Goal: Task Accomplishment & Management: Complete application form

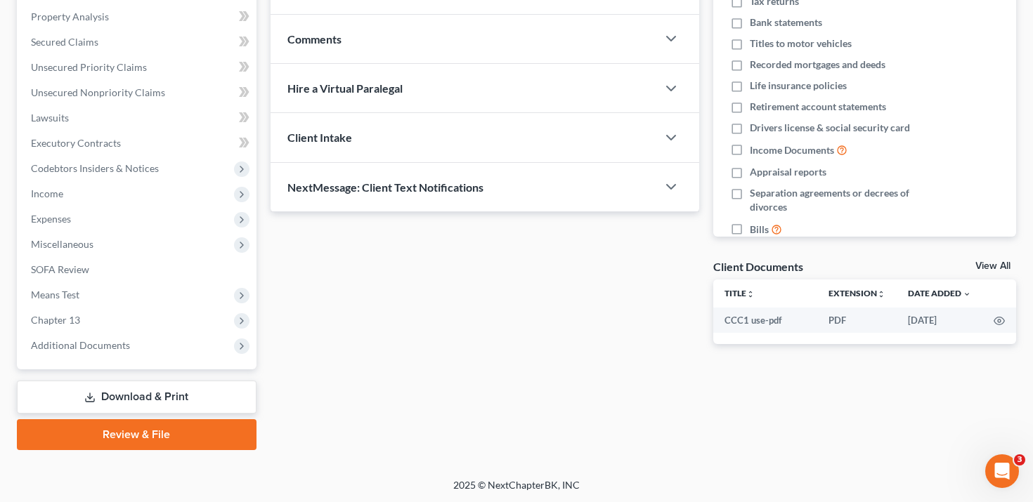
click at [145, 403] on link "Download & Print" at bounding box center [137, 397] width 240 height 33
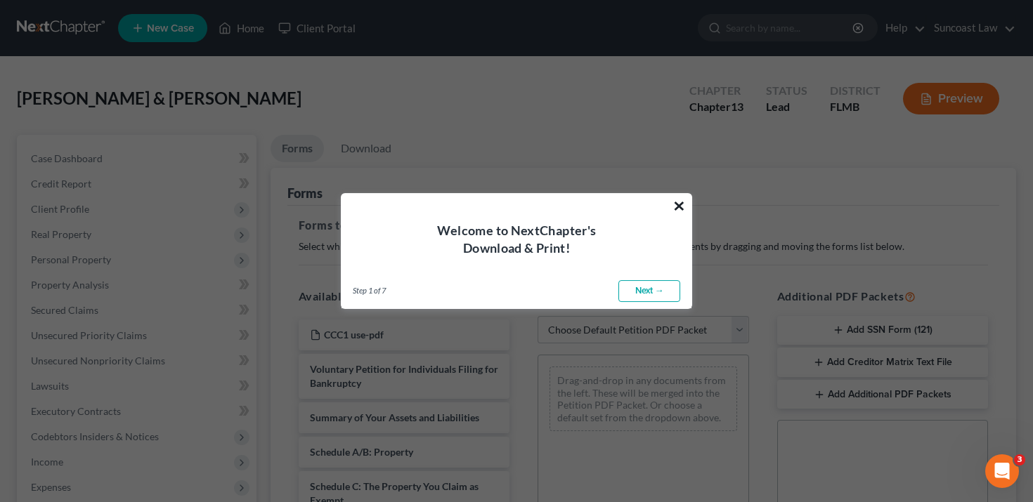
click at [681, 205] on button "×" at bounding box center [679, 206] width 13 height 22
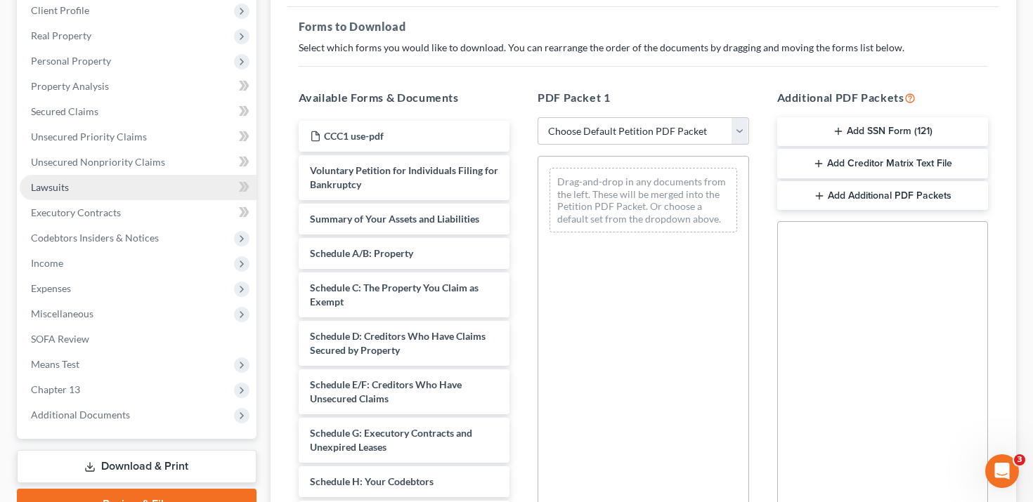
scroll to position [365, 0]
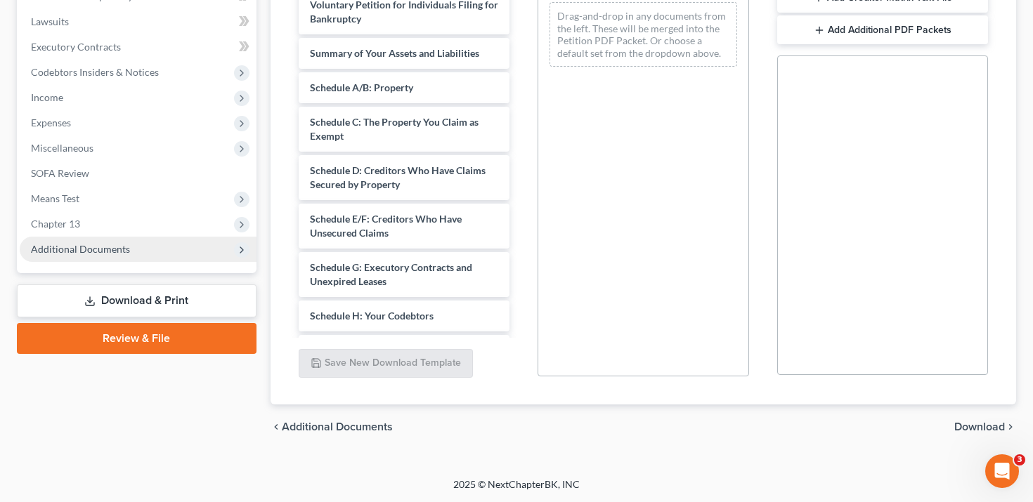
click at [181, 245] on span "Additional Documents" at bounding box center [138, 249] width 237 height 25
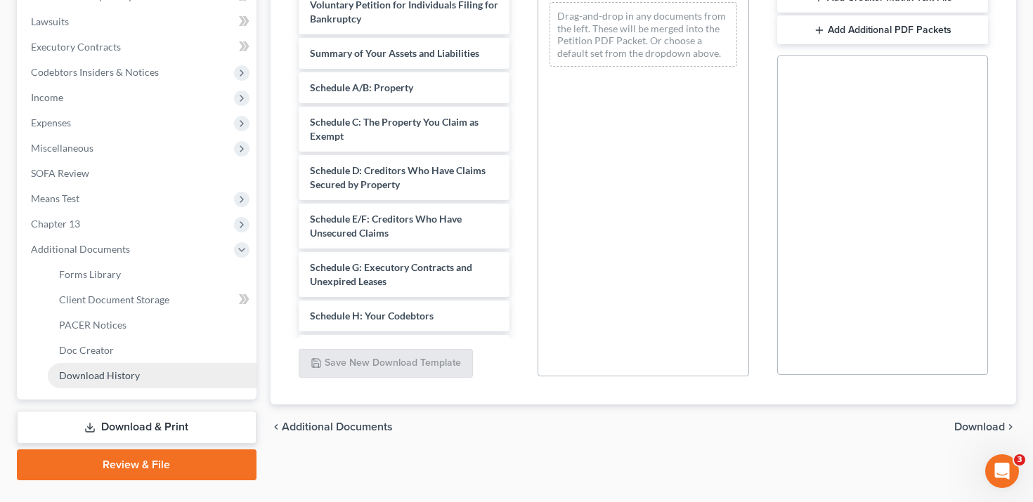
click at [156, 367] on link "Download History" at bounding box center [152, 375] width 209 height 25
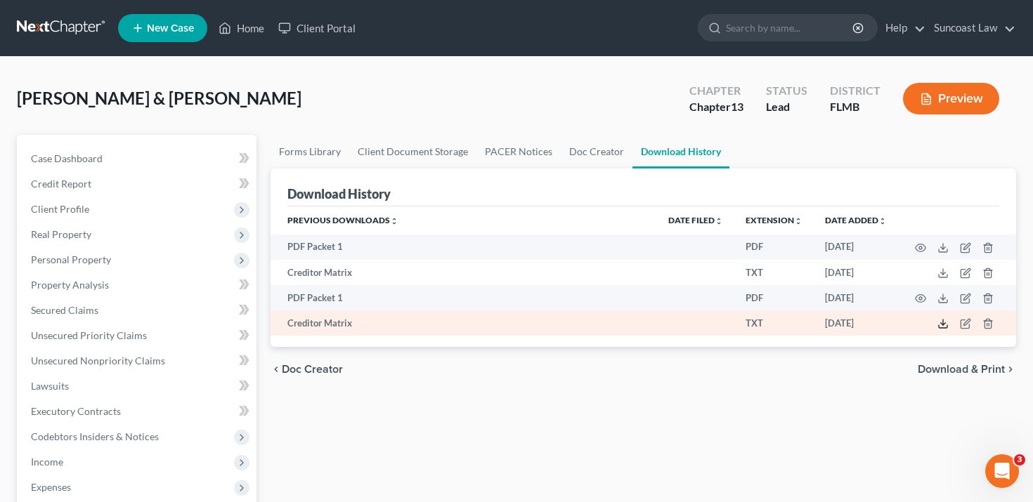
click at [942, 323] on polyline at bounding box center [943, 324] width 5 height 2
click at [947, 324] on icon at bounding box center [942, 323] width 11 height 11
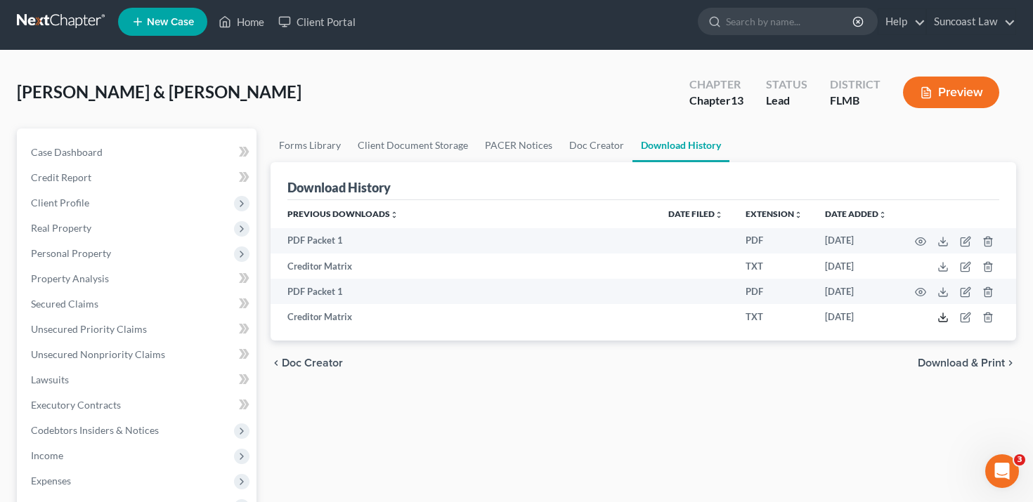
scroll to position [9, 0]
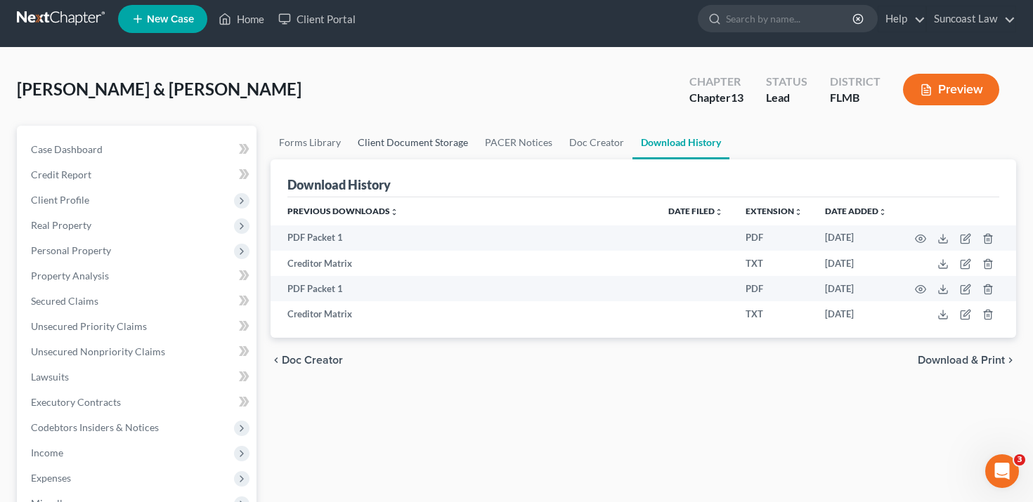
click at [427, 138] on link "Client Document Storage" at bounding box center [412, 143] width 127 height 34
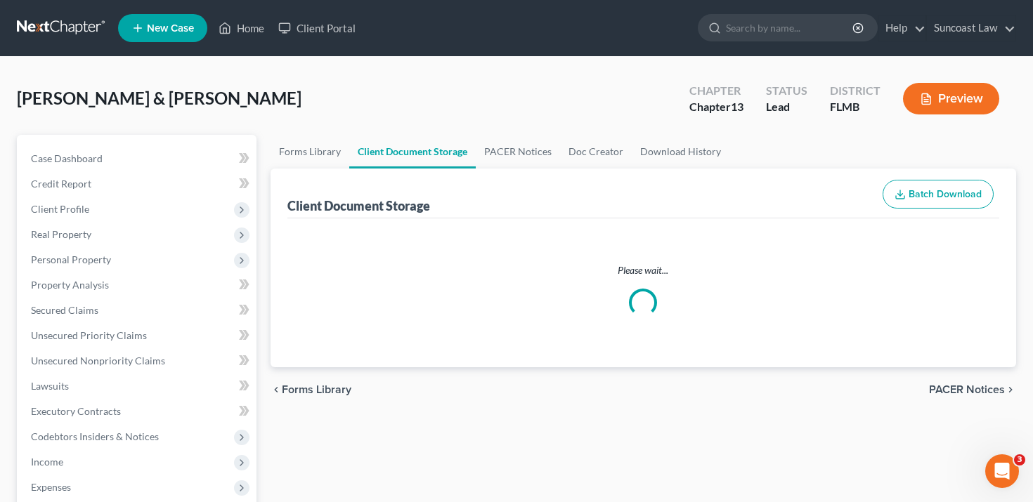
select select "9"
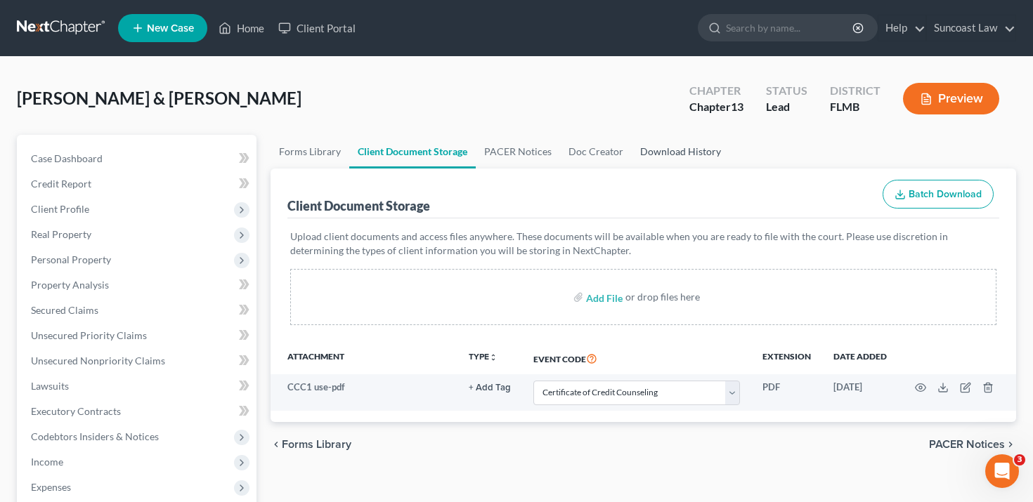
click at [649, 148] on link "Download History" at bounding box center [681, 152] width 98 height 34
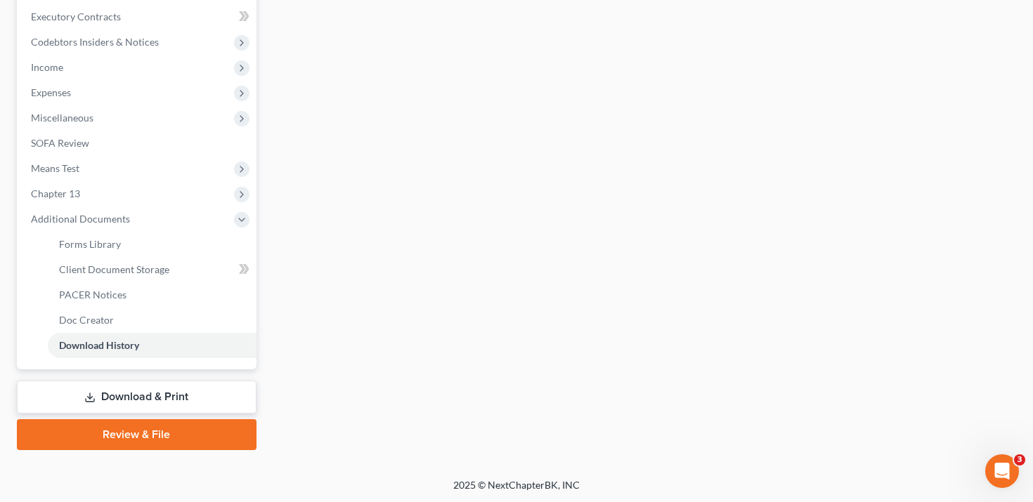
click at [140, 434] on link "Review & File" at bounding box center [137, 435] width 240 height 31
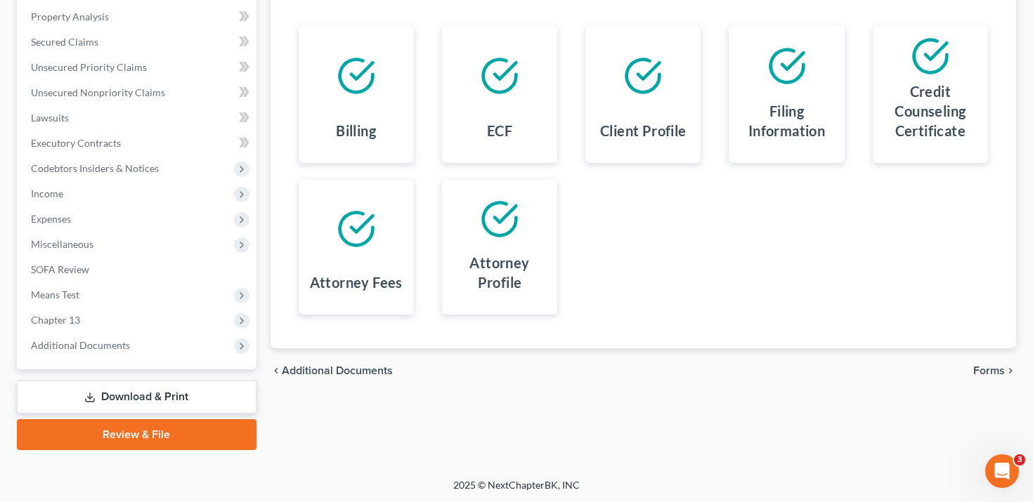
click at [147, 392] on link "Download & Print" at bounding box center [137, 397] width 240 height 33
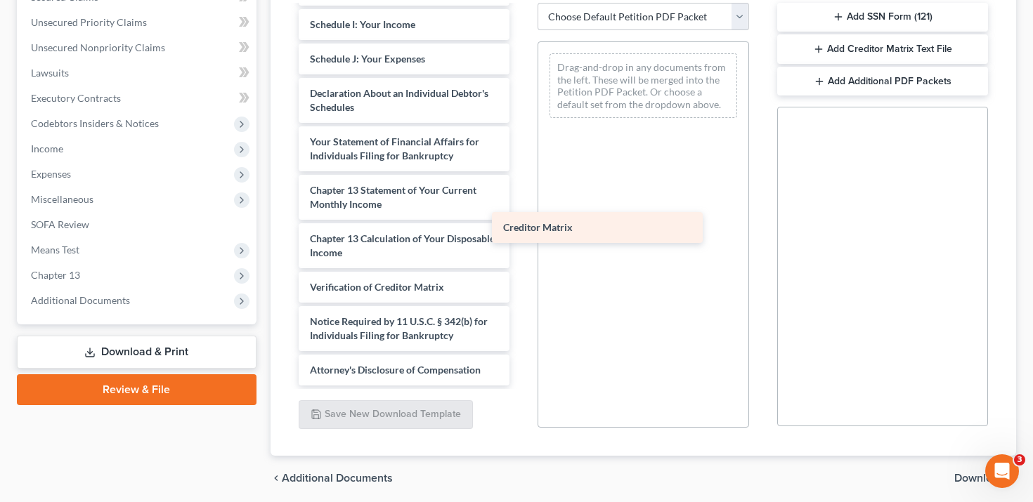
scroll to position [377, 0]
drag, startPoint x: 396, startPoint y: 251, endPoint x: 590, endPoint y: 225, distance: 195.7
click at [521, 225] on div "Creditor Matrix CCC1 use-pdf Voluntary Petition for Individuals Filing for Bank…" at bounding box center [404, 7] width 234 height 757
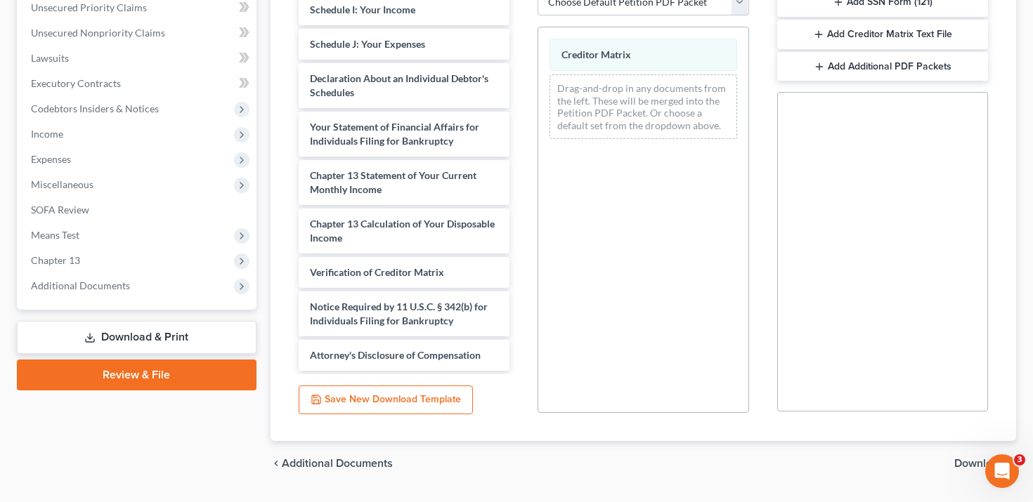
scroll to position [365, 0]
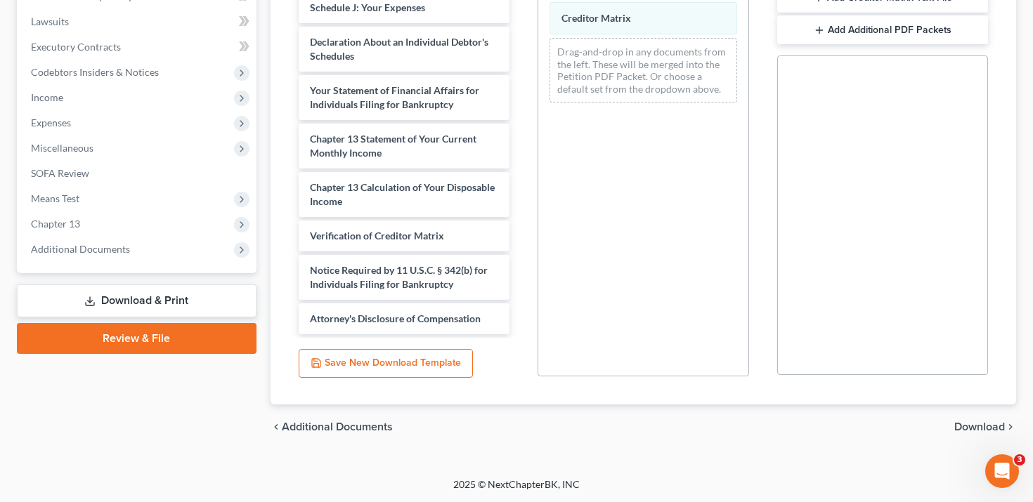
click at [954, 422] on span "Download" at bounding box center [979, 427] width 51 height 11
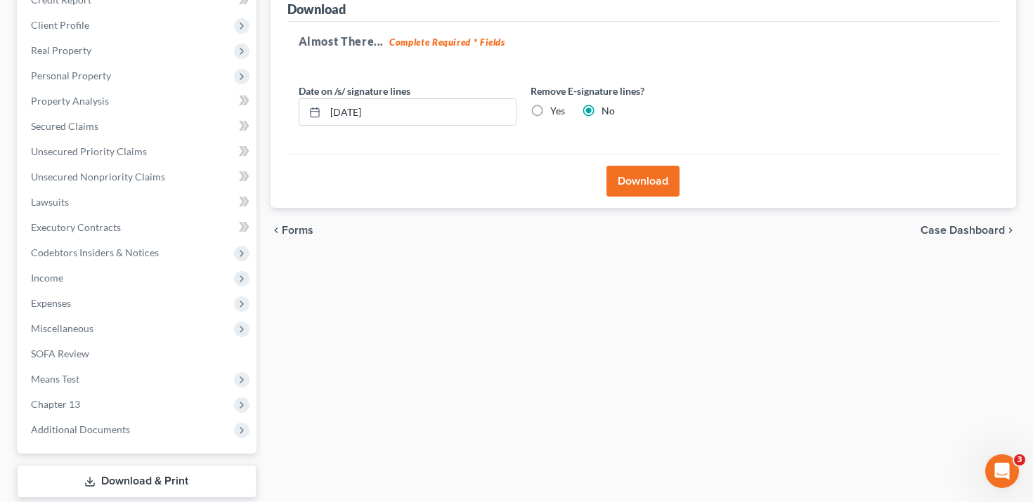
scroll to position [0, 0]
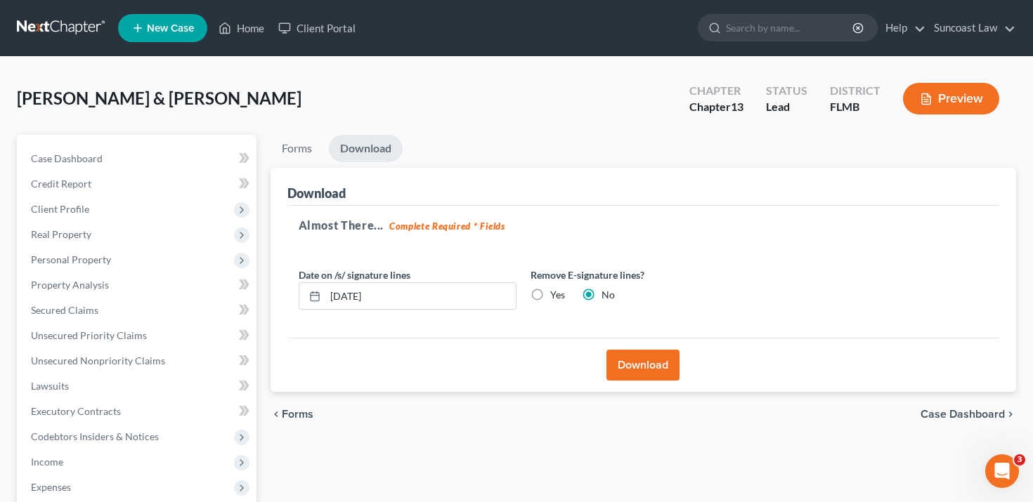
click at [633, 370] on button "Download" at bounding box center [642, 365] width 73 height 31
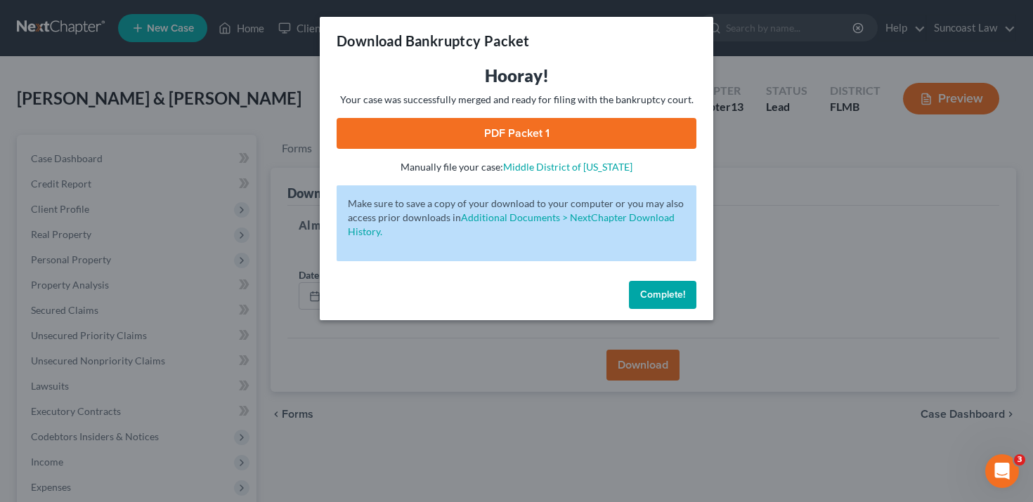
click at [568, 128] on link "PDF Packet 1" at bounding box center [517, 133] width 360 height 31
click at [681, 285] on button "Complete!" at bounding box center [662, 295] width 67 height 28
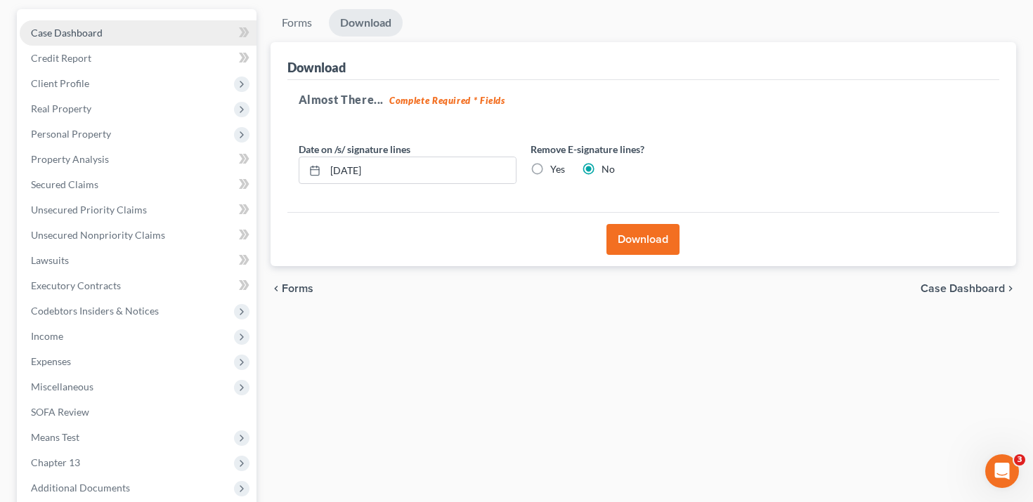
scroll to position [268, 0]
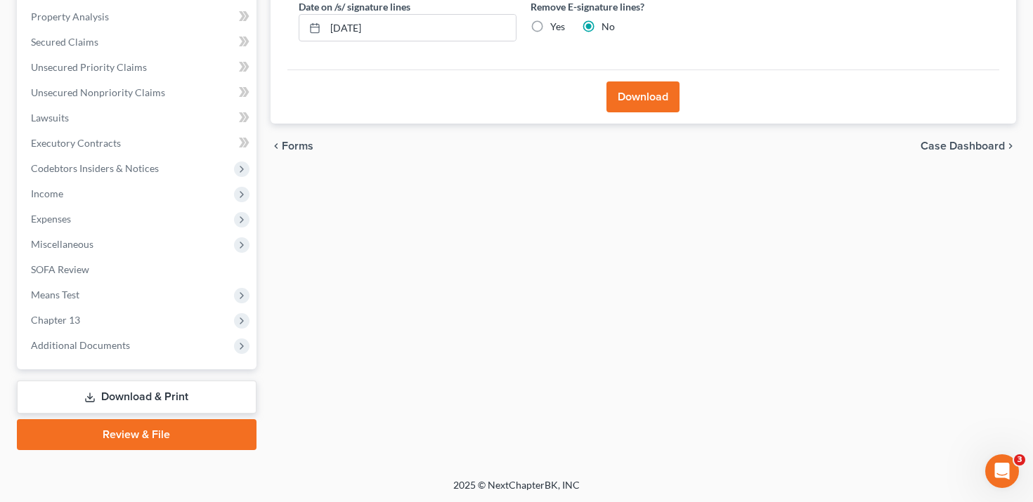
click at [109, 404] on link "Download & Print" at bounding box center [137, 397] width 240 height 33
click at [155, 369] on div "Case Dashboard Payments Invoices Payments Payments Credit Report Client Profile" at bounding box center [137, 158] width 254 height 584
click at [171, 342] on span "Additional Documents" at bounding box center [138, 345] width 237 height 25
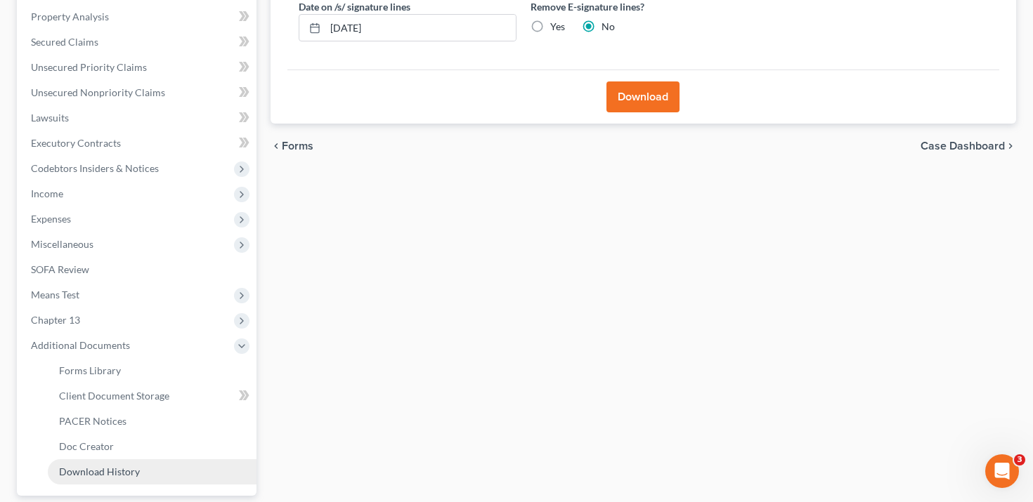
click at [163, 466] on link "Download History" at bounding box center [152, 472] width 209 height 25
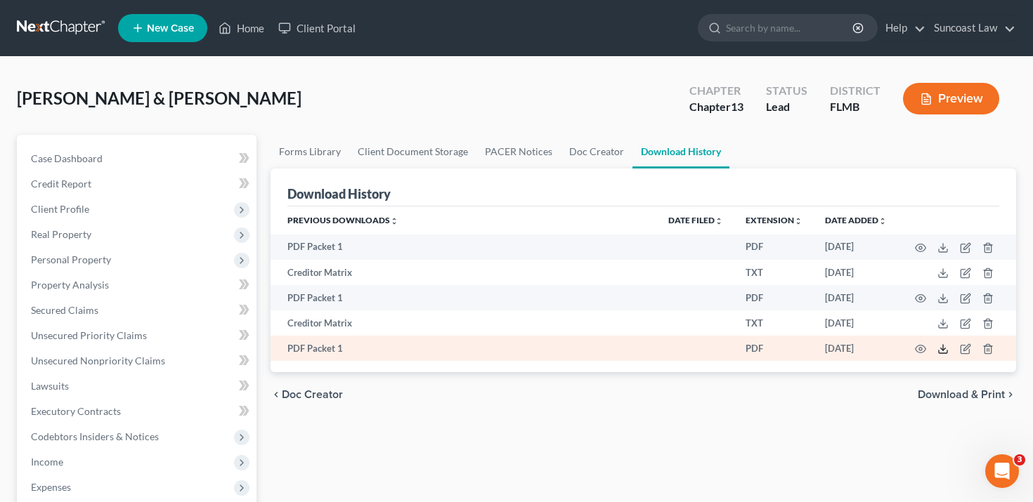
click at [942, 350] on polyline at bounding box center [943, 350] width 5 height 2
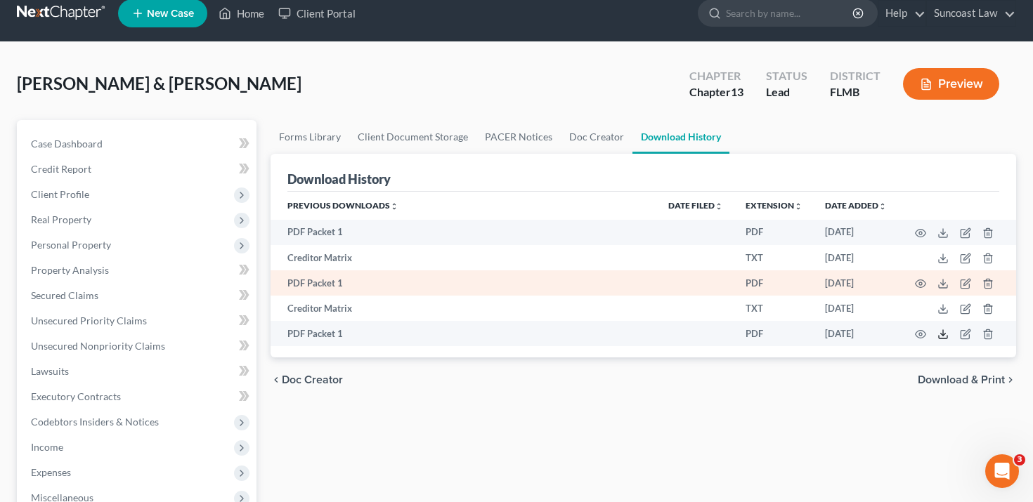
scroll to position [18, 0]
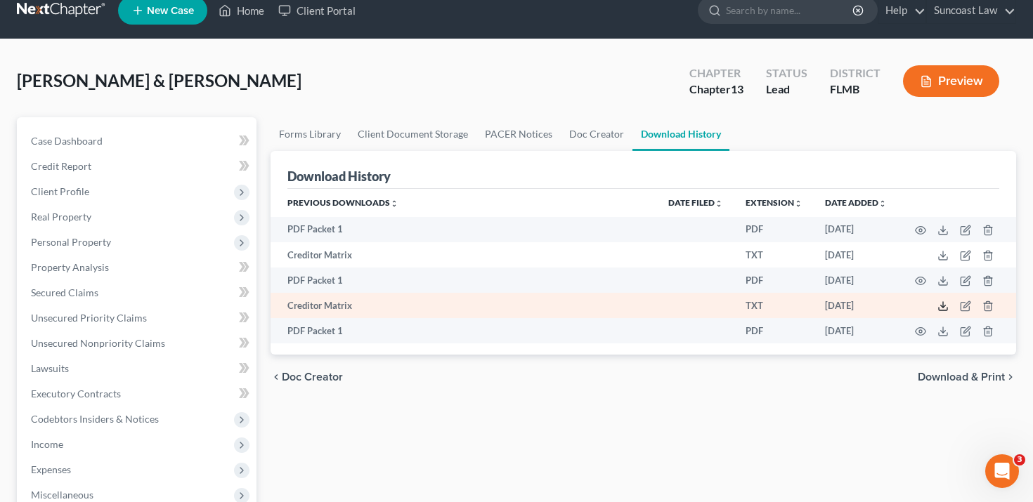
click at [944, 306] on polyline at bounding box center [943, 307] width 5 height 2
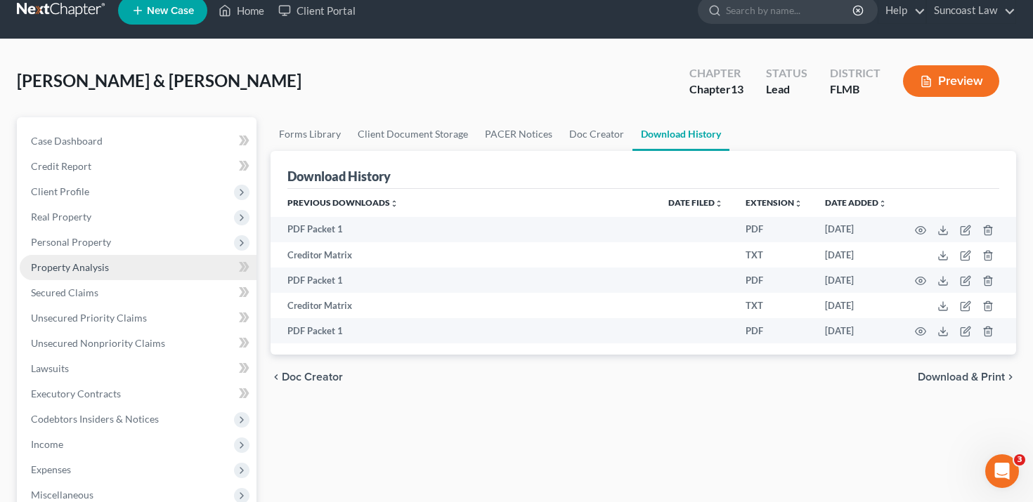
click at [119, 267] on link "Property Analysis" at bounding box center [138, 267] width 237 height 25
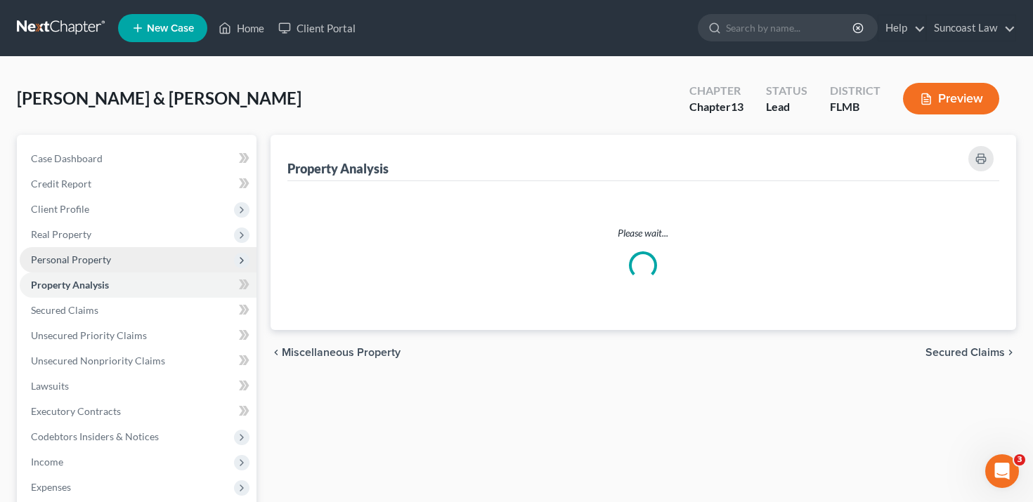
click at [120, 258] on span "Personal Property" at bounding box center [138, 259] width 237 height 25
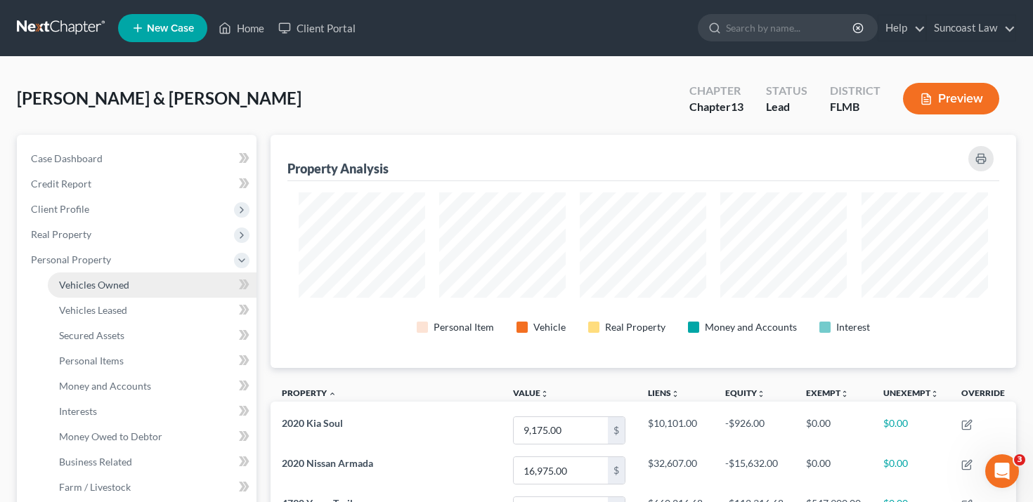
click at [120, 285] on span "Vehicles Owned" at bounding box center [94, 285] width 70 height 12
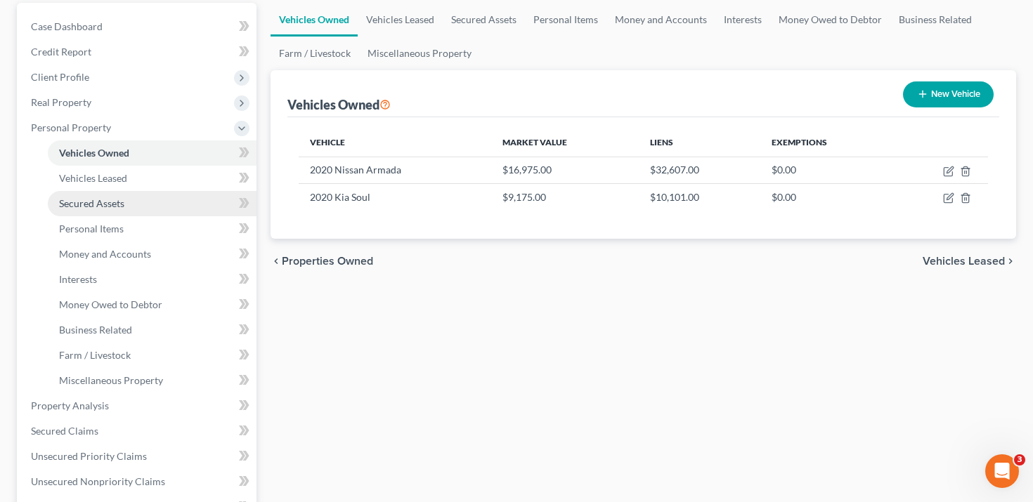
click at [126, 206] on link "Secured Assets" at bounding box center [152, 203] width 209 height 25
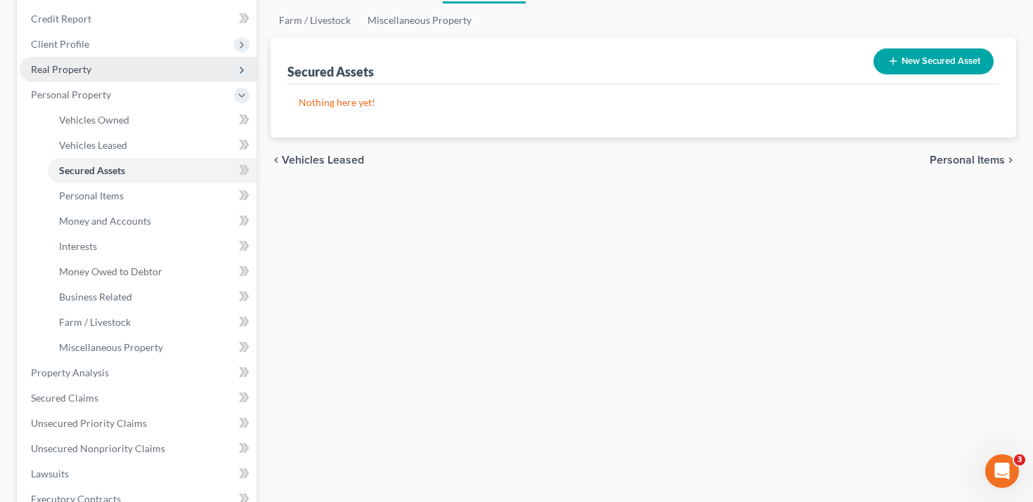
scroll to position [246, 0]
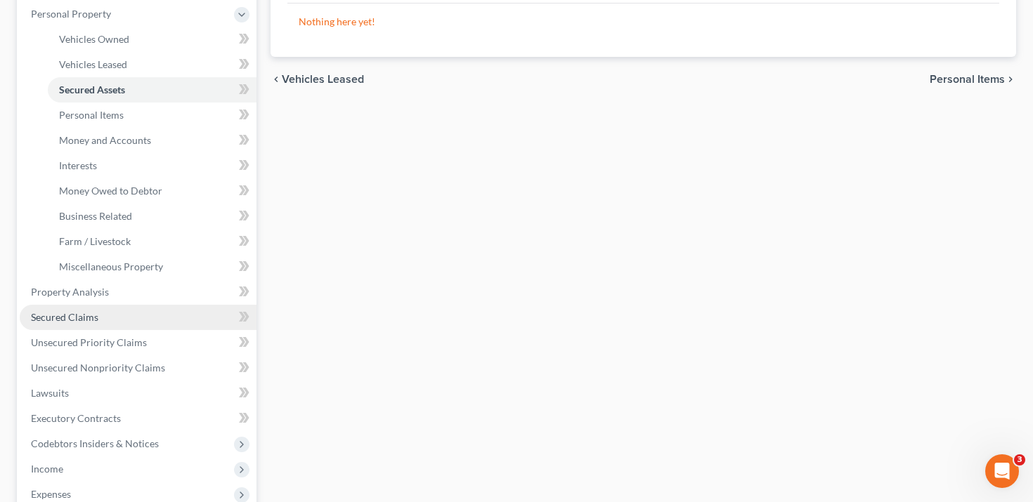
click at [102, 313] on link "Secured Claims" at bounding box center [138, 317] width 237 height 25
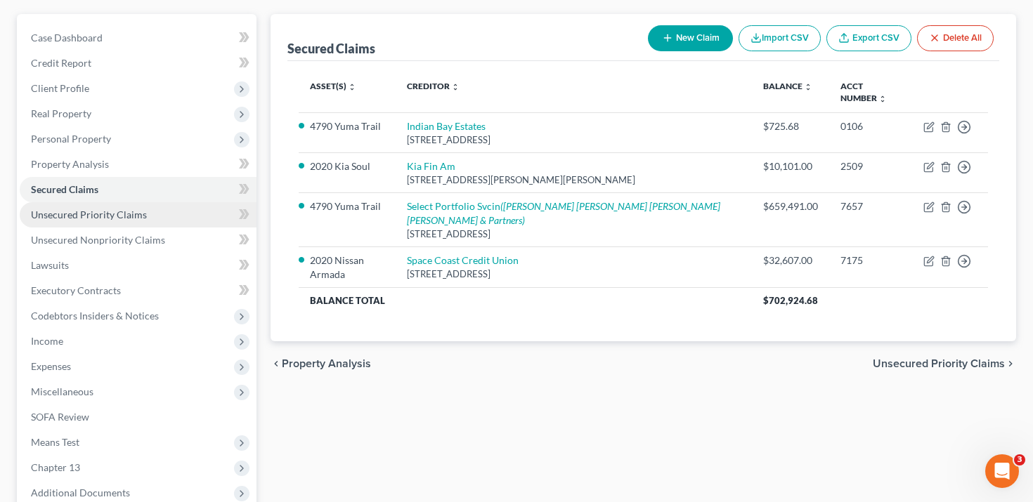
scroll to position [145, 0]
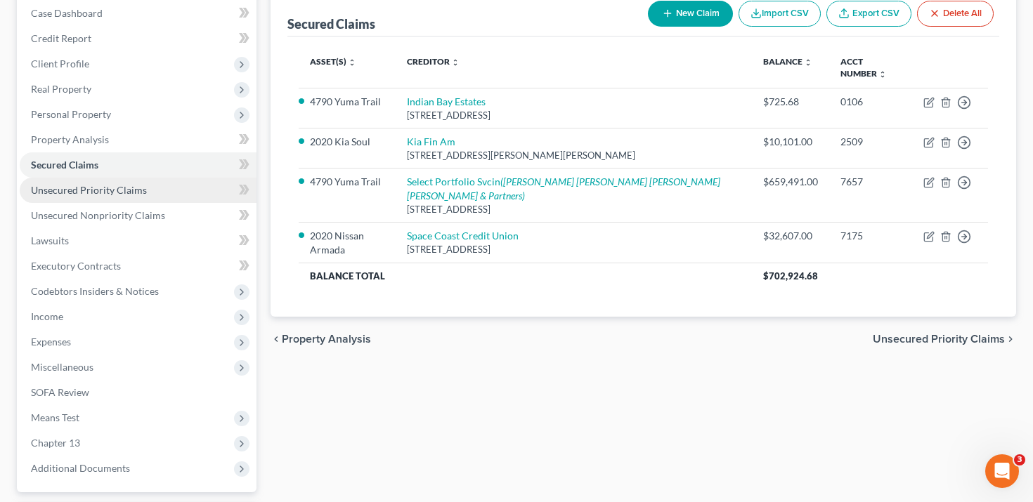
click at [133, 195] on link "Unsecured Priority Claims" at bounding box center [138, 190] width 237 height 25
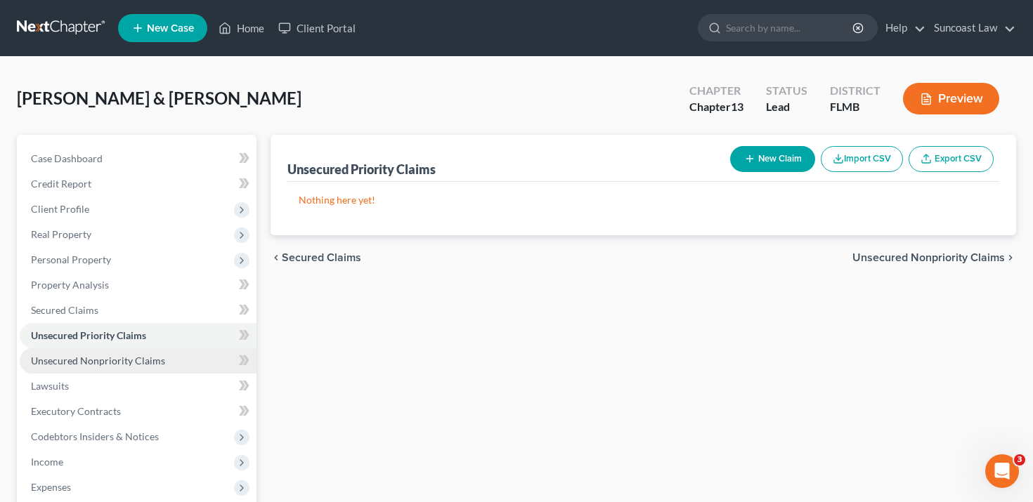
click at [122, 356] on span "Unsecured Nonpriority Claims" at bounding box center [98, 361] width 134 height 12
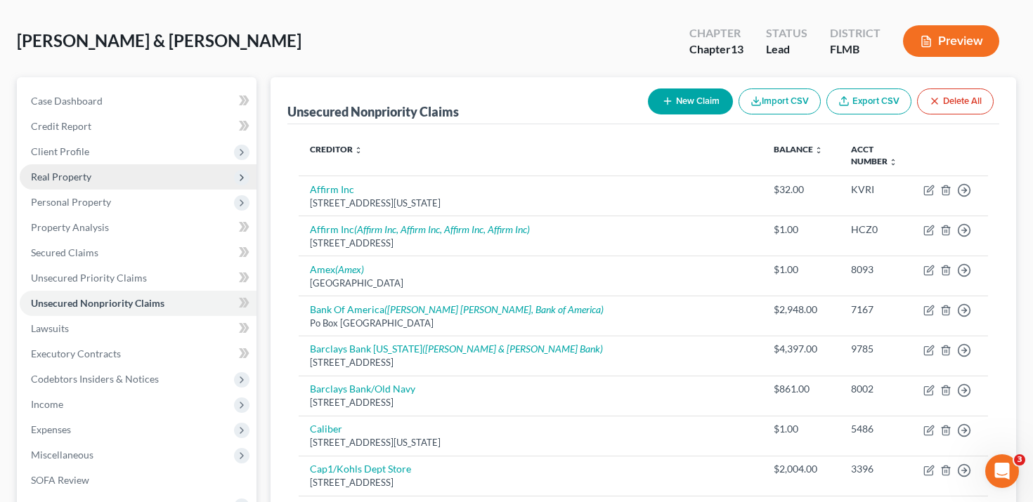
scroll to position [77, 0]
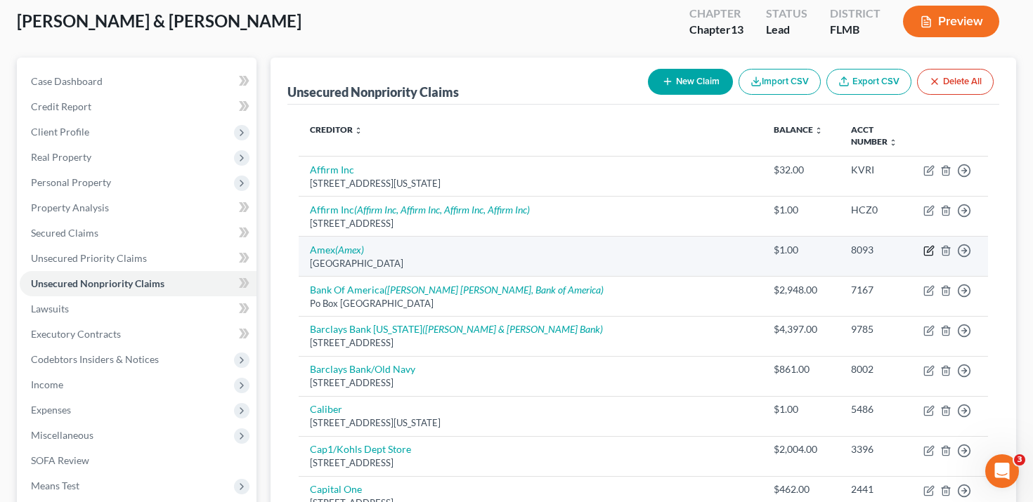
click at [933, 248] on icon "button" at bounding box center [928, 250] width 11 height 11
select select "45"
select select "2"
select select "0"
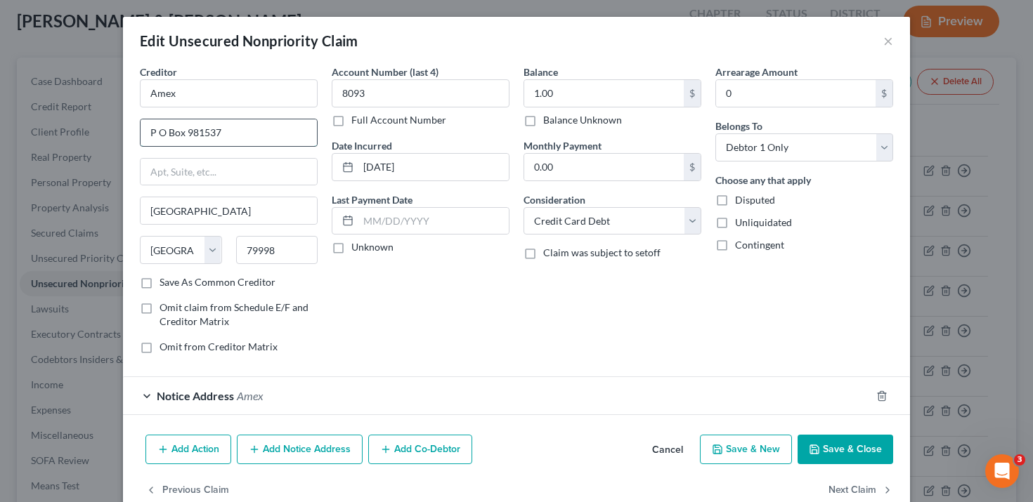
click at [161, 132] on input "P O Box 981537" at bounding box center [229, 132] width 176 height 27
type input "PO Box 981537"
click at [832, 448] on button "Save & Close" at bounding box center [846, 450] width 96 height 30
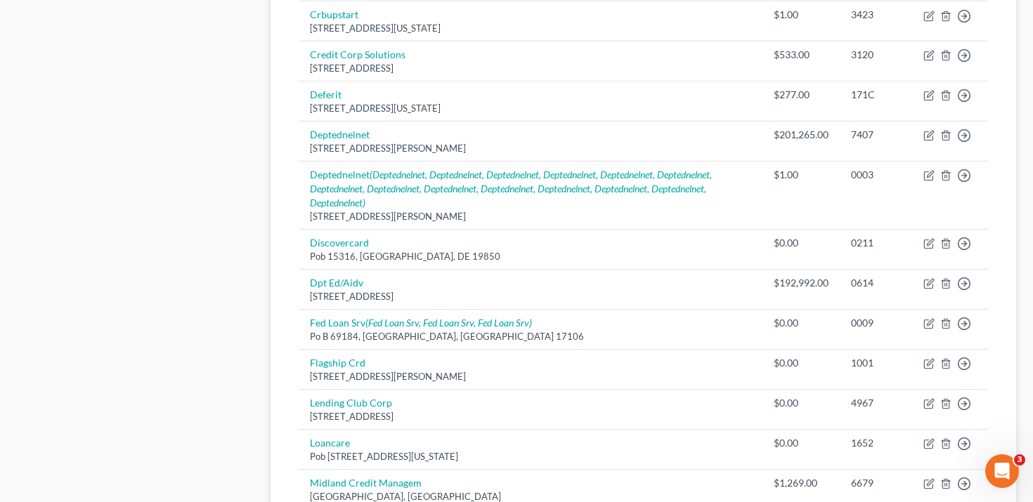
scroll to position [956, 0]
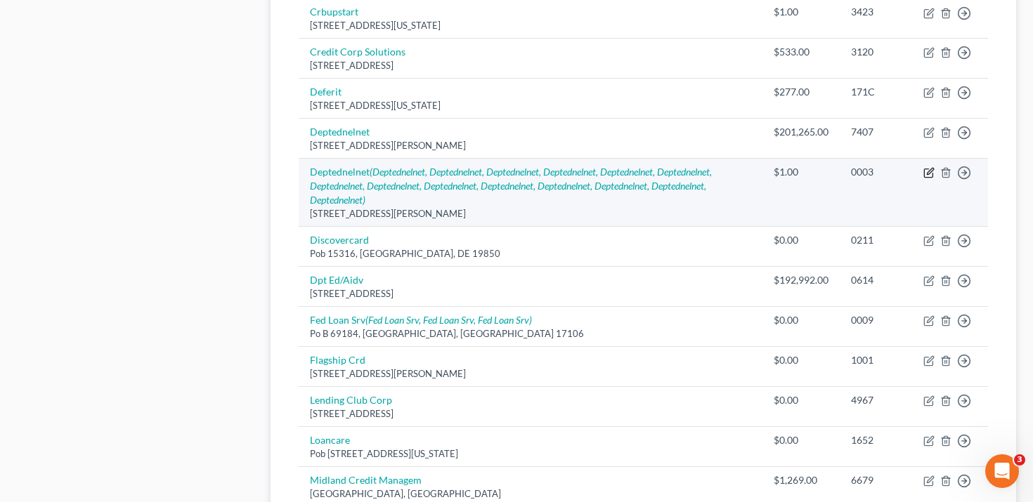
click at [924, 168] on icon "button" at bounding box center [928, 172] width 11 height 11
select select "5"
select select "17"
select select "0"
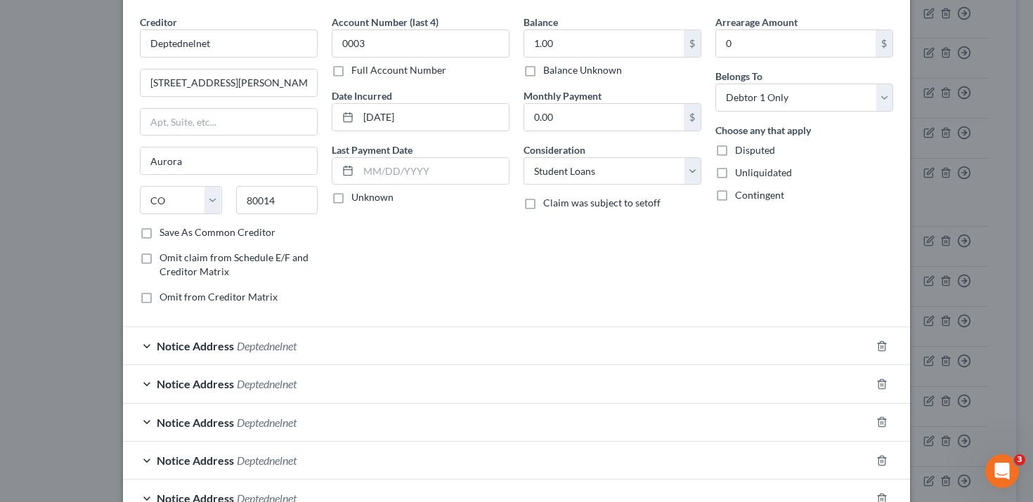
scroll to position [0, 0]
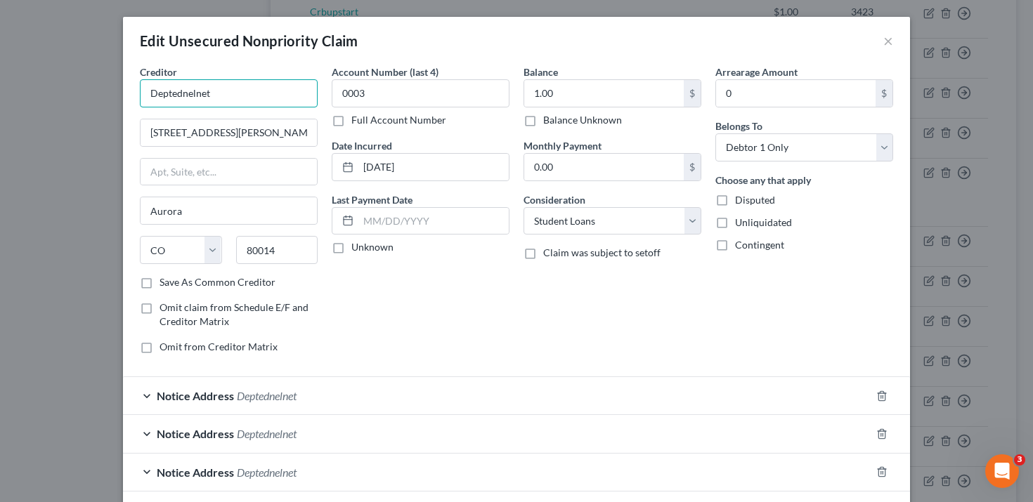
click at [299, 84] on input "Deptednelnet" at bounding box center [229, 93] width 178 height 28
click at [304, 92] on input "Deptednelnet" at bounding box center [229, 93] width 178 height 28
type input "Deptednelnet"
click at [481, 339] on div "Account Number (last 4) 0003 Full Account Number Date Incurred [DATE] Last Paym…" at bounding box center [421, 215] width 192 height 301
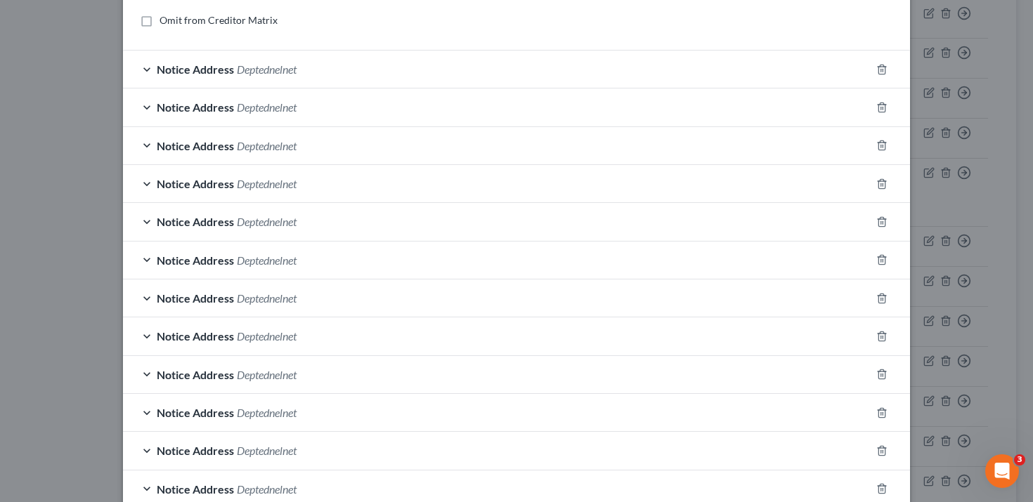
scroll to position [527, 0]
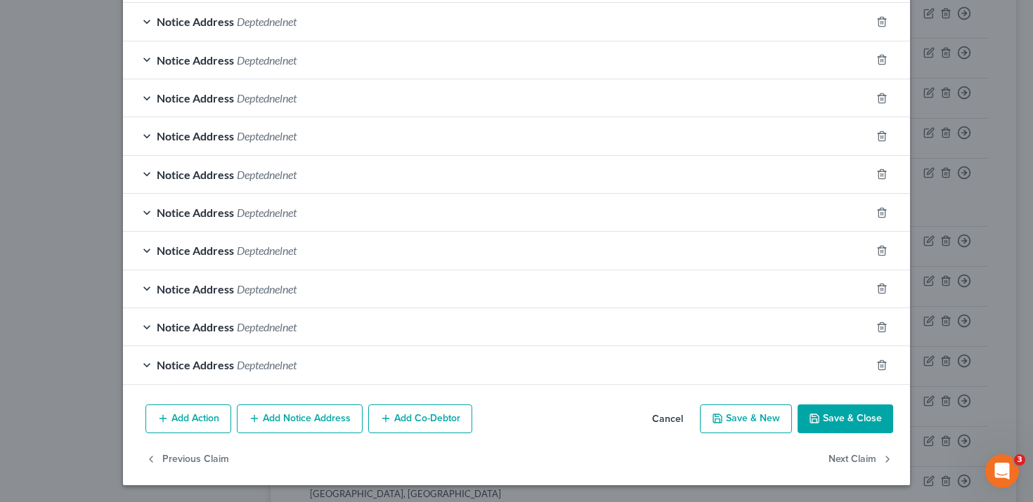
click at [516, 370] on div "Notice Address Deptednelnet" at bounding box center [497, 364] width 748 height 37
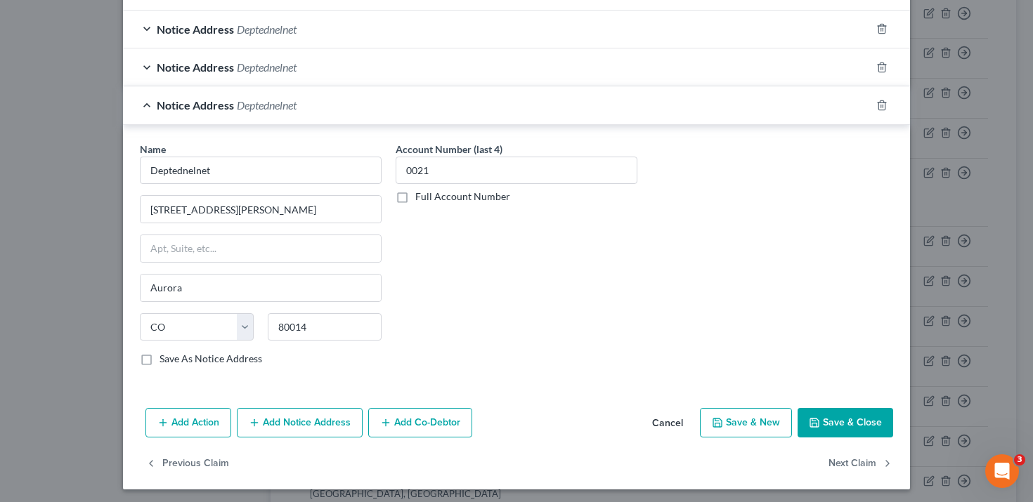
scroll to position [791, 0]
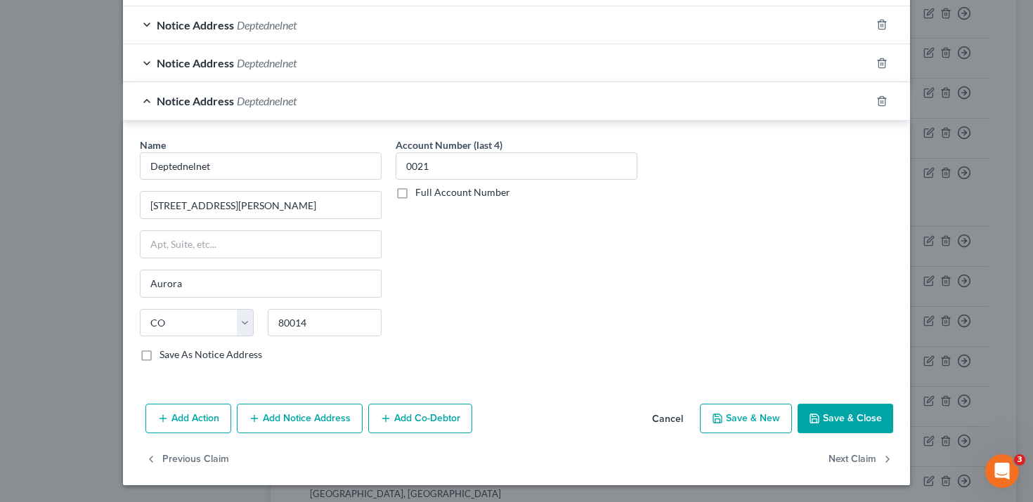
click at [469, 111] on div "Notice Address Deptednelnet" at bounding box center [497, 100] width 748 height 37
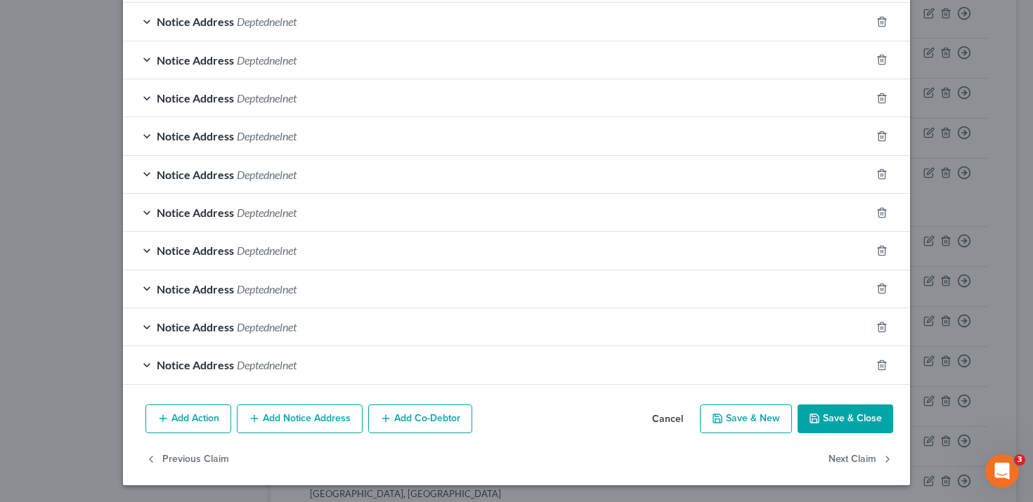
click at [406, 264] on div "Notice Address Deptednelnet" at bounding box center [497, 250] width 748 height 37
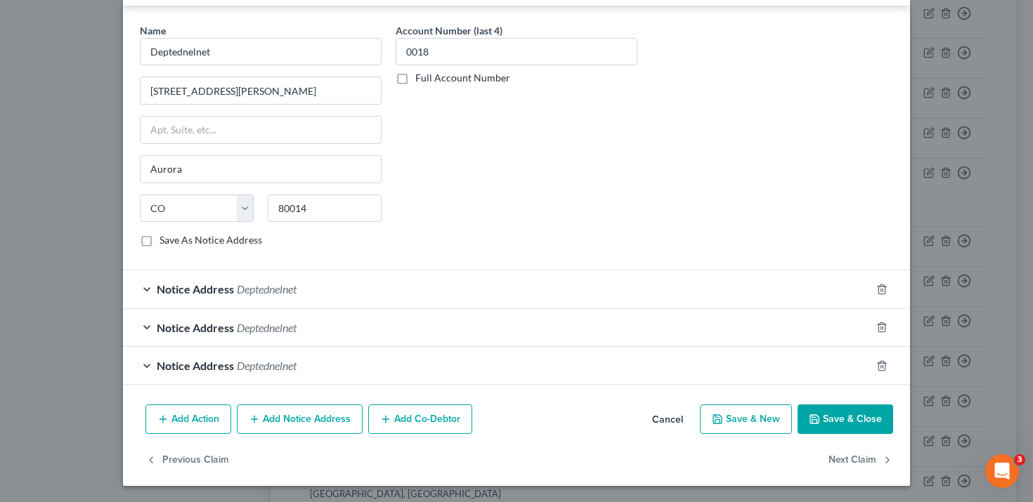
click at [404, 289] on div "Notice Address Deptednelnet" at bounding box center [497, 289] width 748 height 37
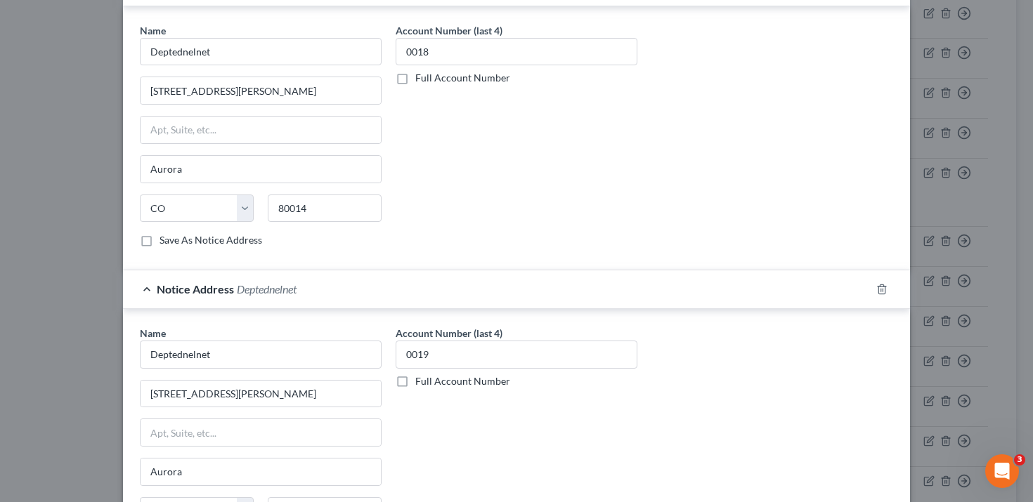
click at [404, 289] on div "Notice Address Deptednelnet" at bounding box center [497, 289] width 748 height 37
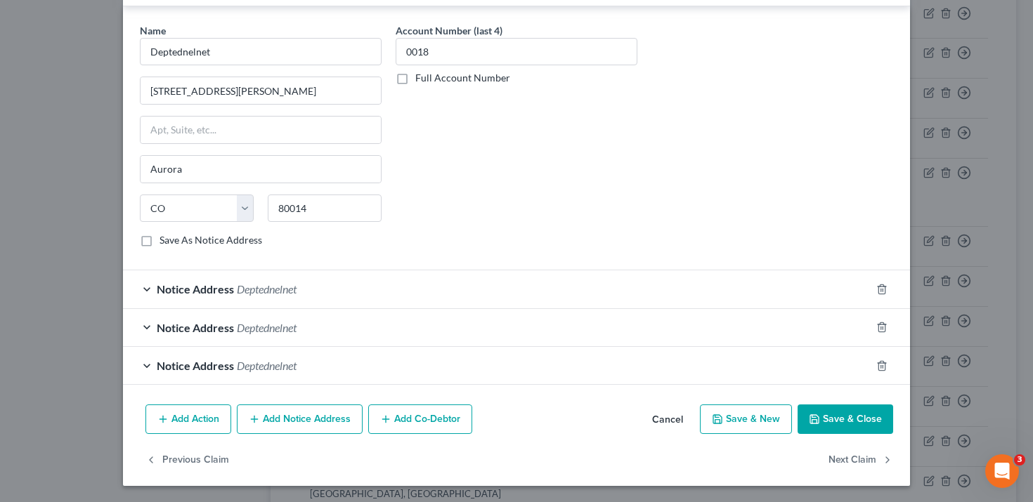
click at [404, 289] on div "Notice Address Deptednelnet" at bounding box center [497, 289] width 748 height 37
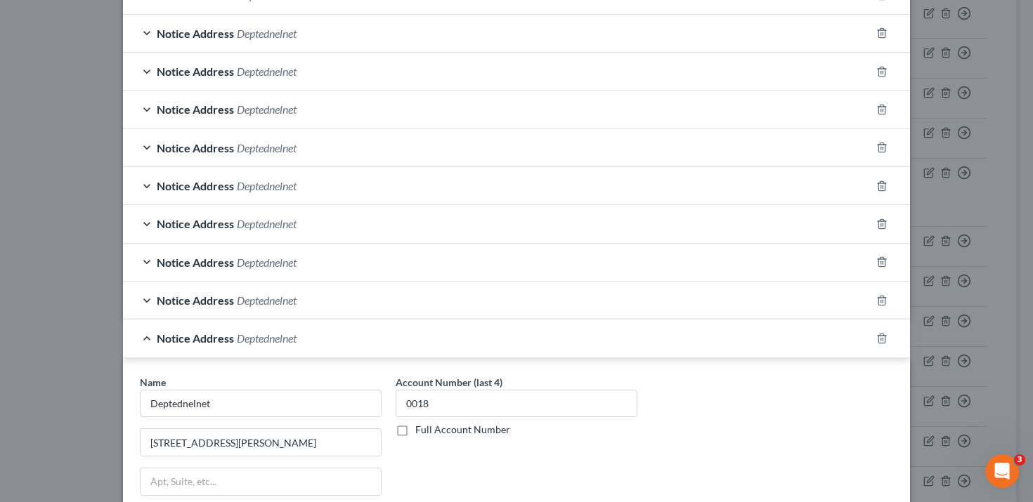
scroll to position [436, 0]
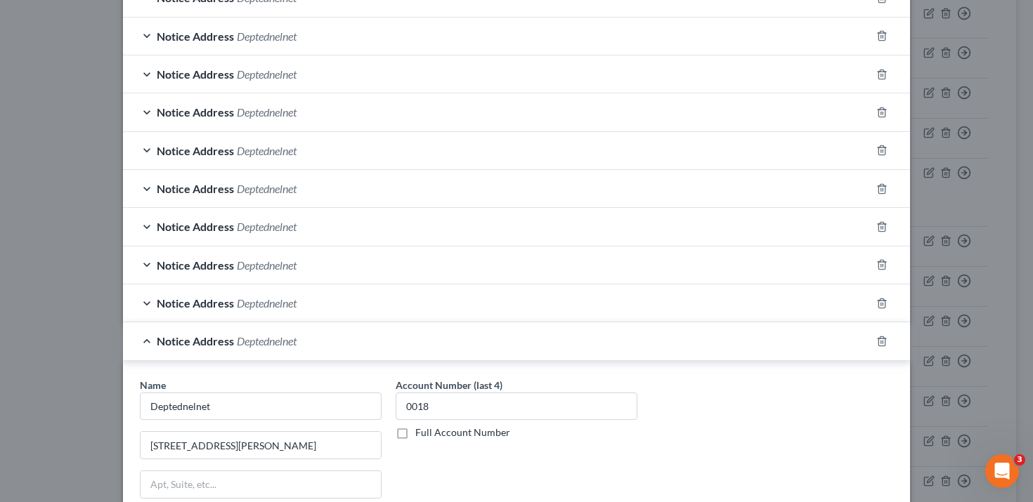
click at [413, 231] on div "Notice Address Deptednelnet" at bounding box center [497, 226] width 748 height 37
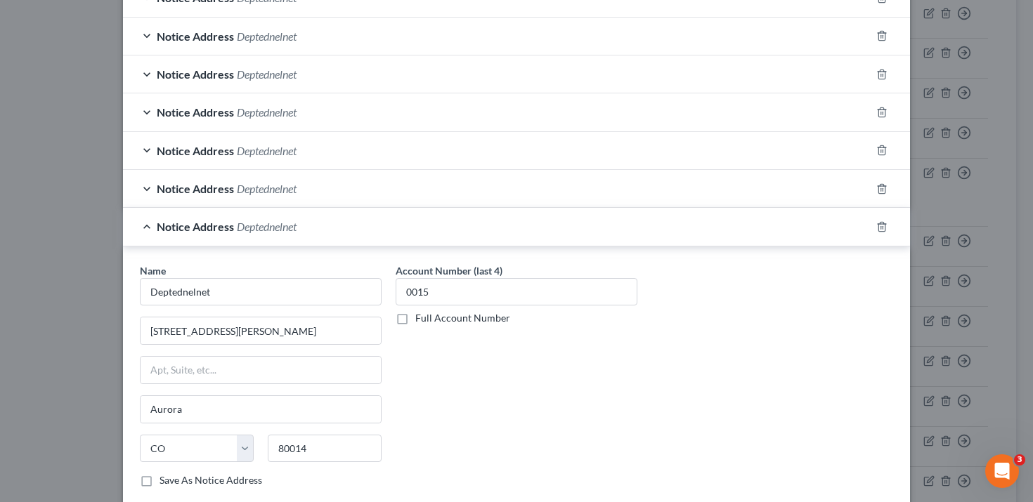
click at [421, 188] on div "Notice Address Deptednelnet" at bounding box center [497, 188] width 748 height 37
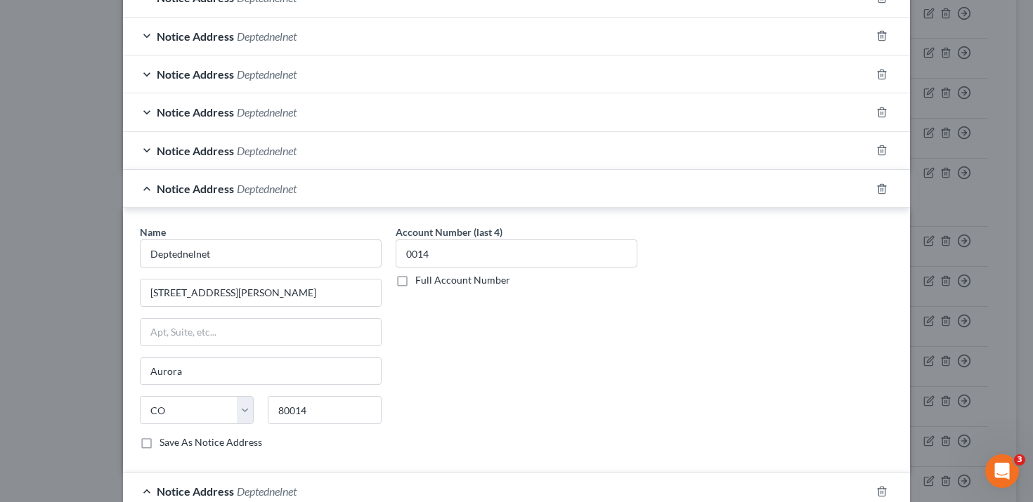
click at [58, 286] on div "Edit Unsecured Nonpriority Claim × Creditor * Deptednelnet [STREET_ADDRESS][GEO…" at bounding box center [516, 251] width 1033 height 502
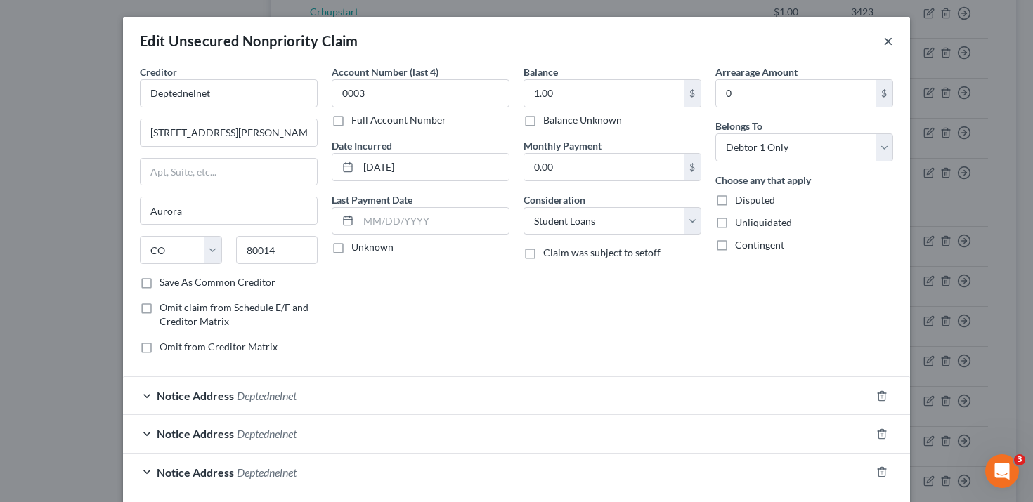
click at [890, 41] on button "×" at bounding box center [888, 40] width 10 height 17
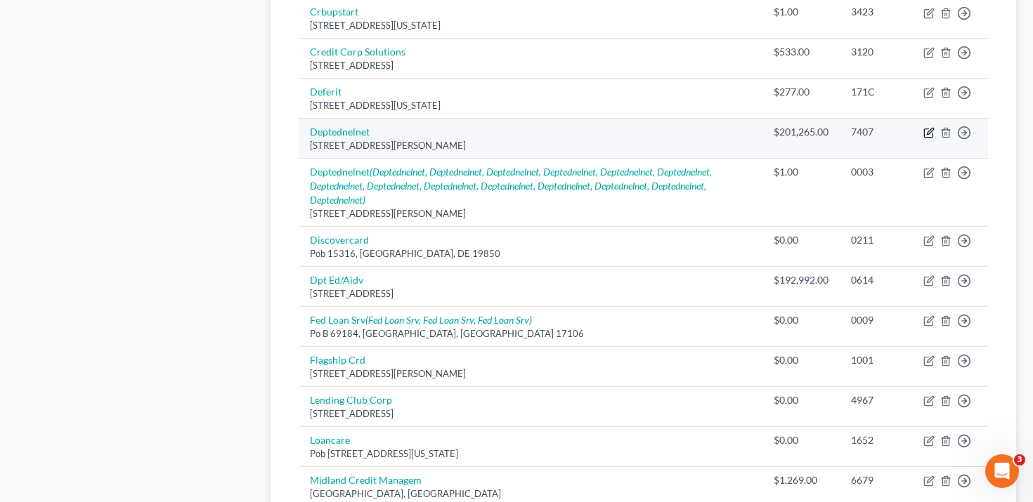
click at [928, 133] on icon "button" at bounding box center [928, 132] width 11 height 11
select select "5"
select select "17"
select select "0"
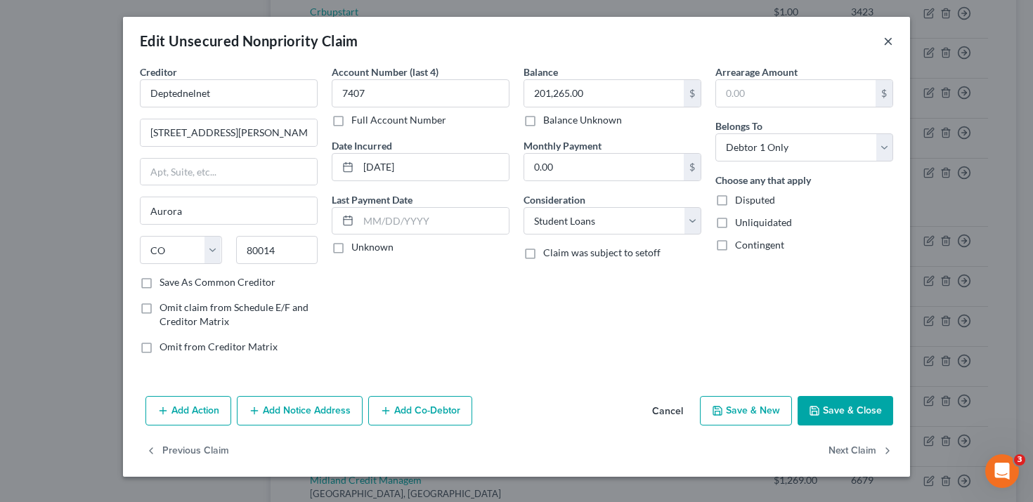
click at [892, 35] on button "×" at bounding box center [888, 40] width 10 height 17
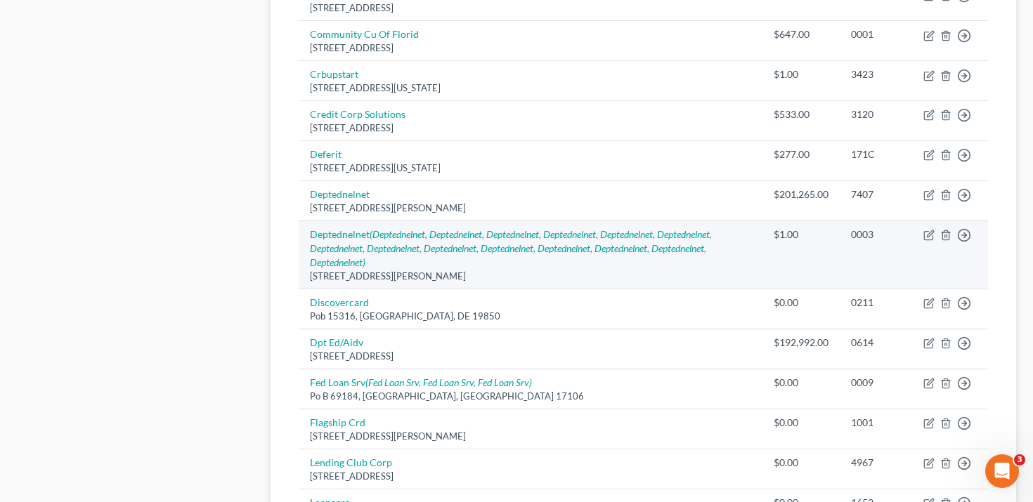
scroll to position [905, 0]
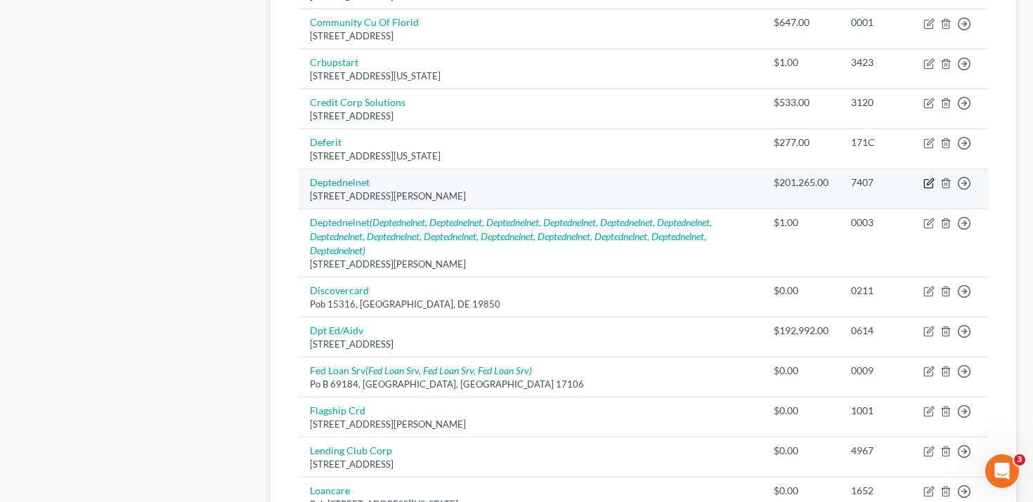
click at [928, 183] on icon "button" at bounding box center [930, 182] width 6 height 6
select select "5"
select select "17"
select select "0"
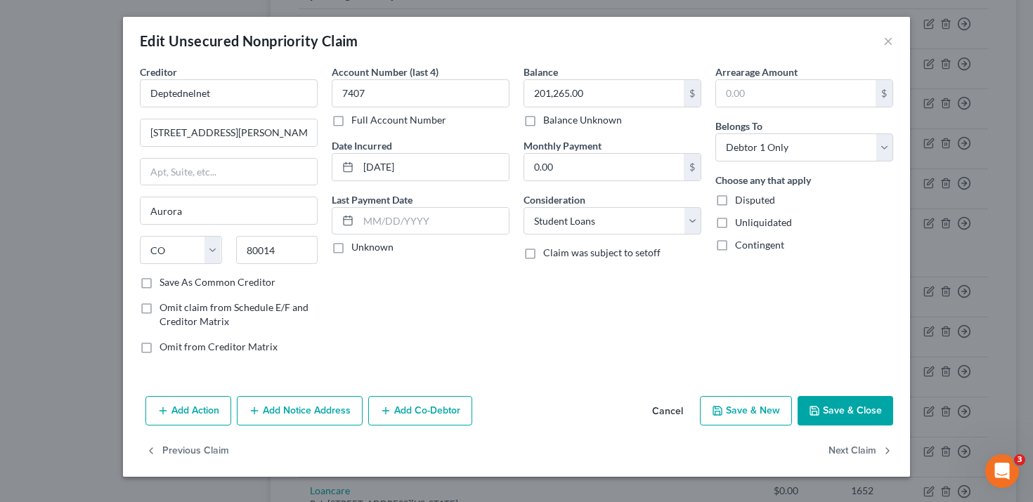
click at [670, 415] on button "Cancel" at bounding box center [667, 412] width 53 height 28
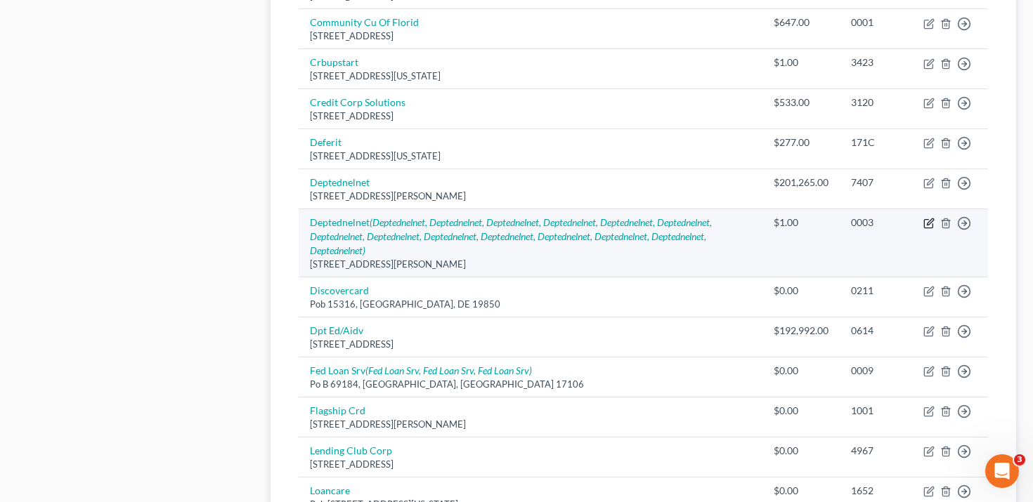
click at [929, 223] on icon "button" at bounding box center [928, 223] width 11 height 11
select select "5"
select select "17"
select select "0"
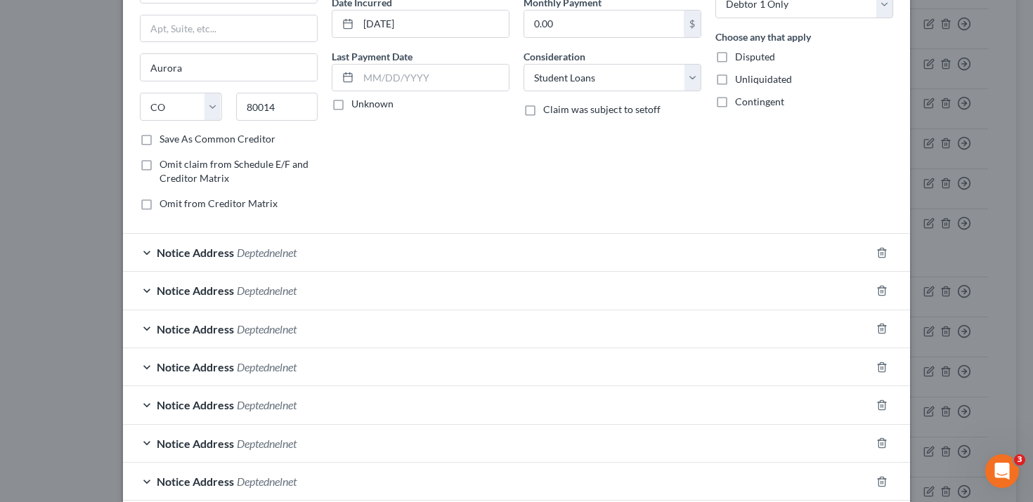
scroll to position [0, 0]
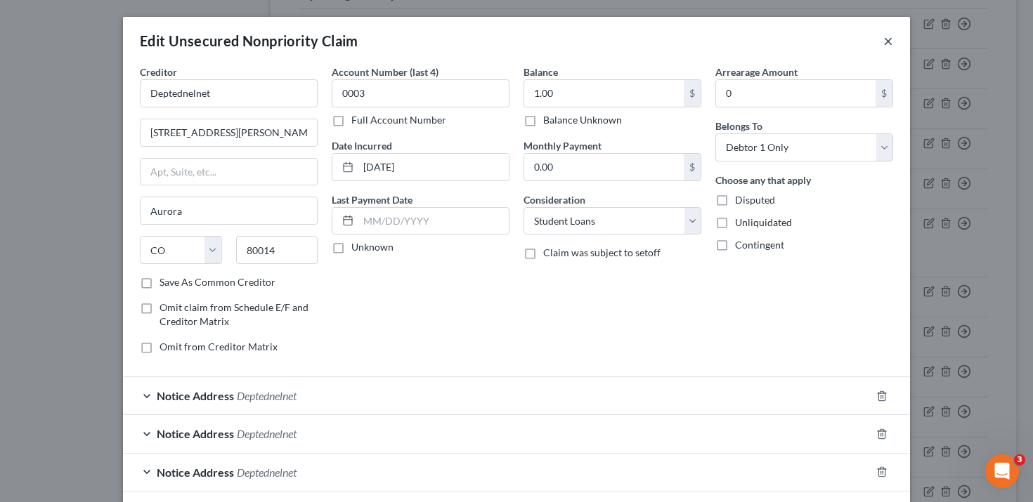
click at [889, 40] on button "×" at bounding box center [888, 40] width 10 height 17
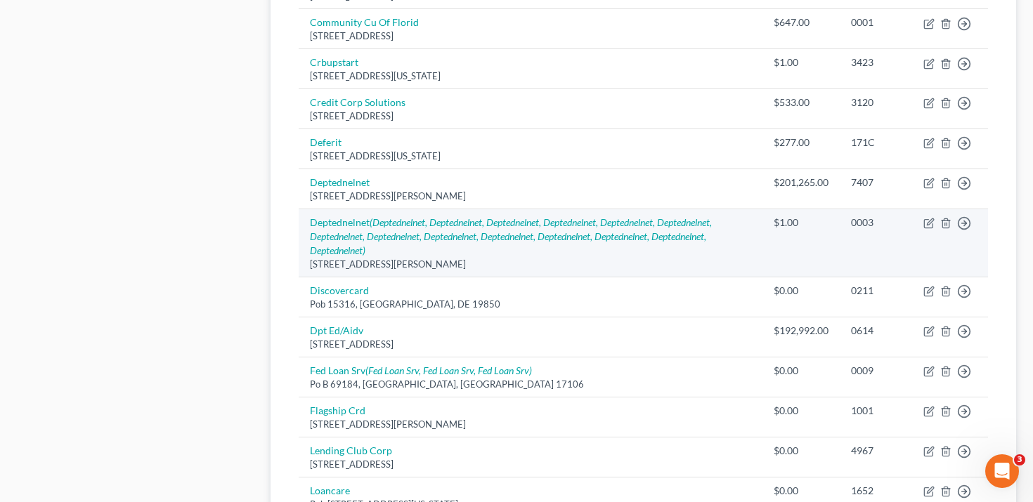
scroll to position [1163, 0]
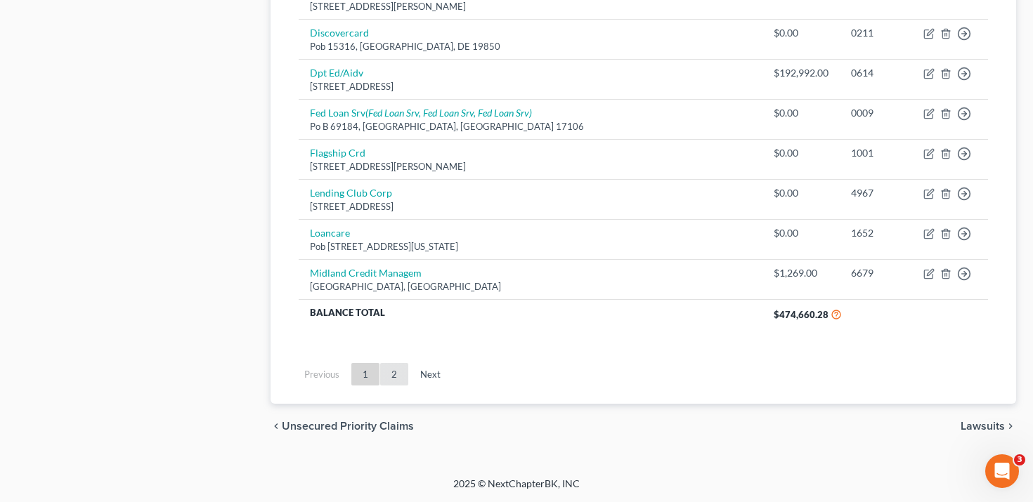
click at [388, 381] on link "2" at bounding box center [394, 374] width 28 height 22
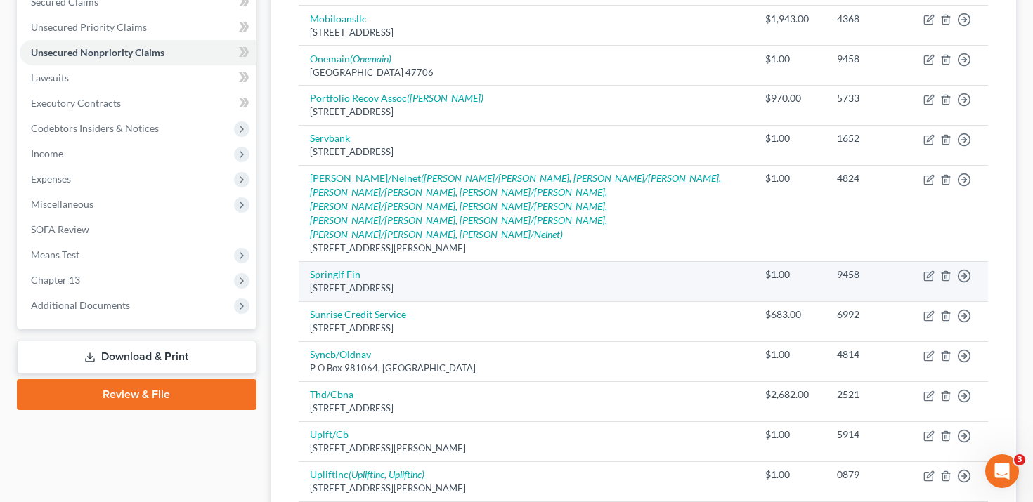
scroll to position [310, 0]
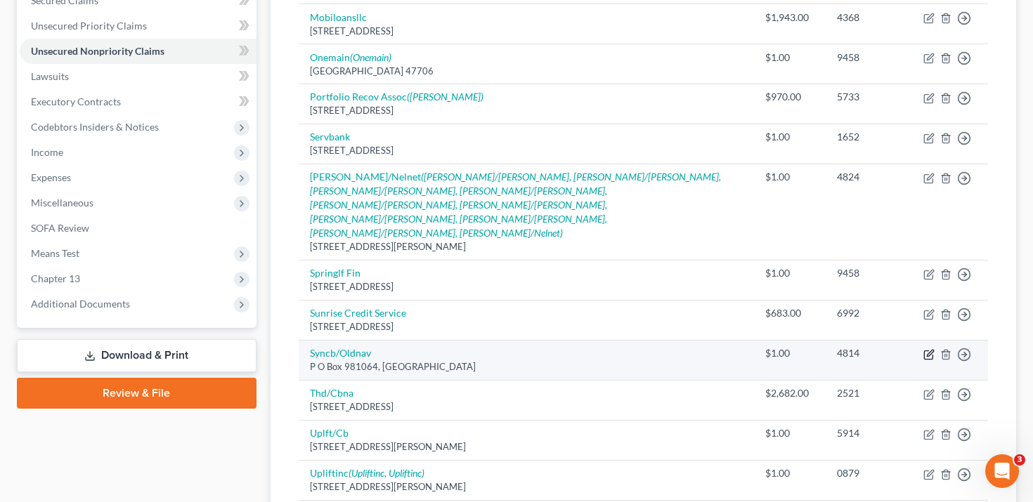
click at [928, 349] on icon "button" at bounding box center [928, 354] width 11 height 11
select select "45"
select select "2"
select select "0"
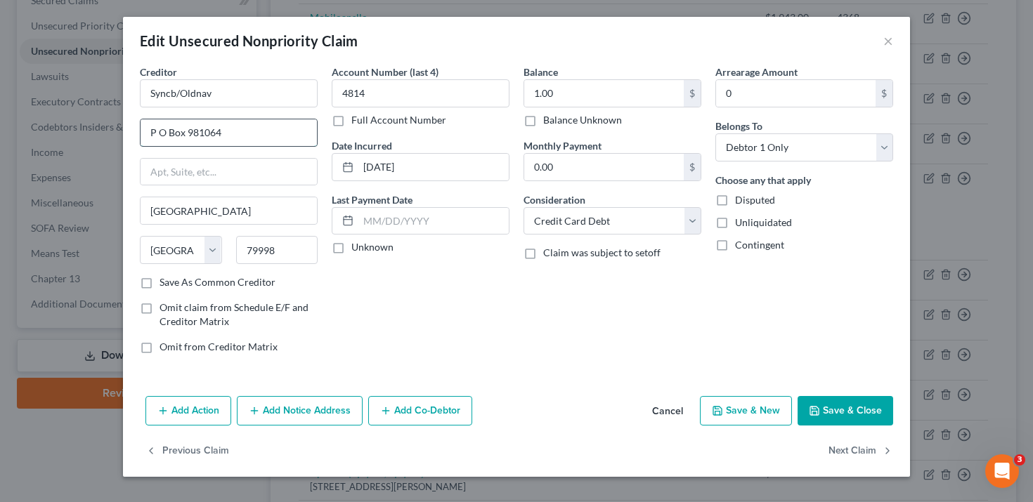
click at [159, 134] on input "P O Box 981064" at bounding box center [229, 132] width 176 height 27
type input "PO Box 981064"
click at [859, 406] on button "Save & Close" at bounding box center [846, 411] width 96 height 30
